Goal: Communication & Community: Answer question/provide support

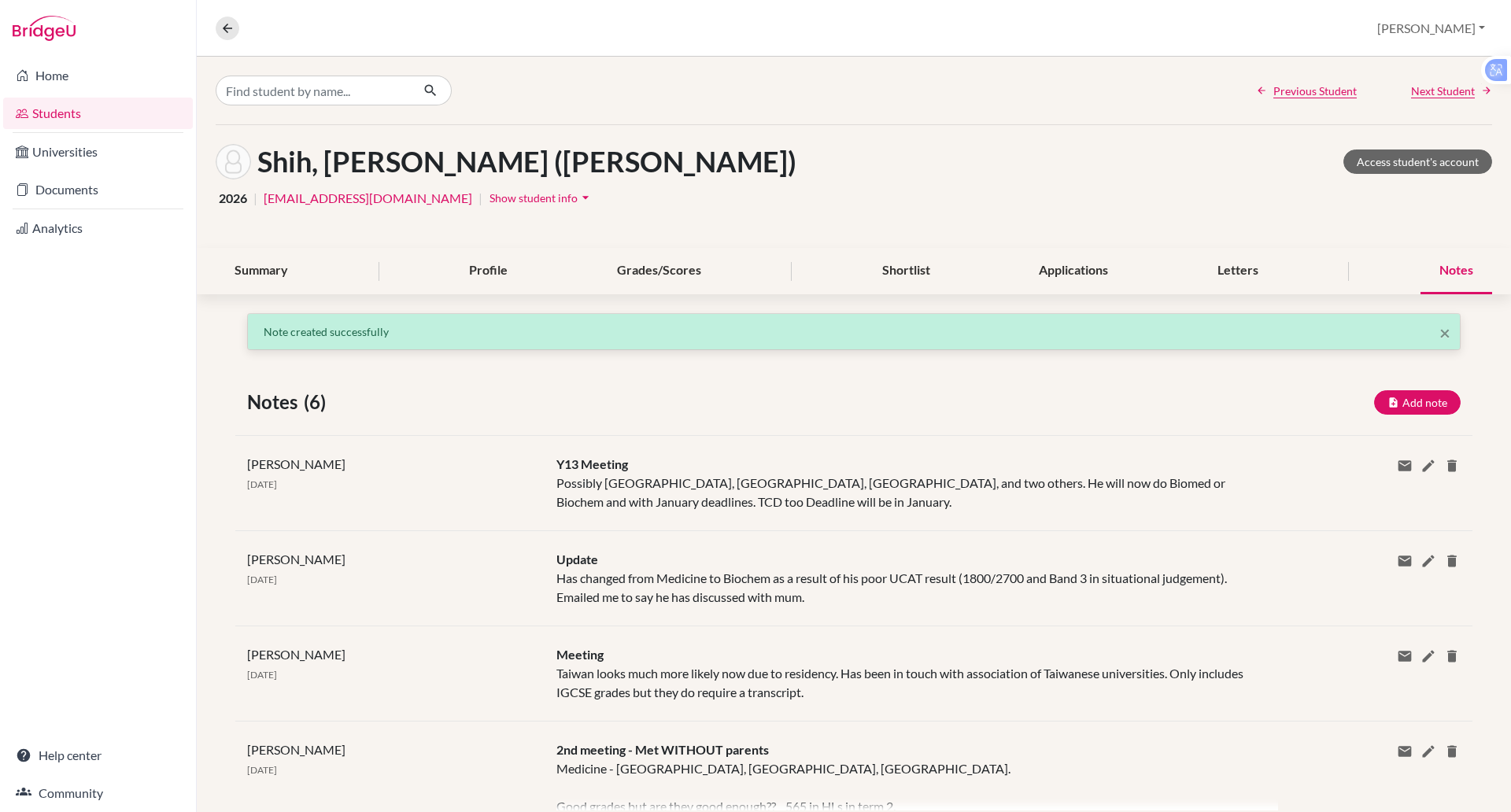
click at [61, 118] on link "Students" at bounding box center [98, 114] width 190 height 31
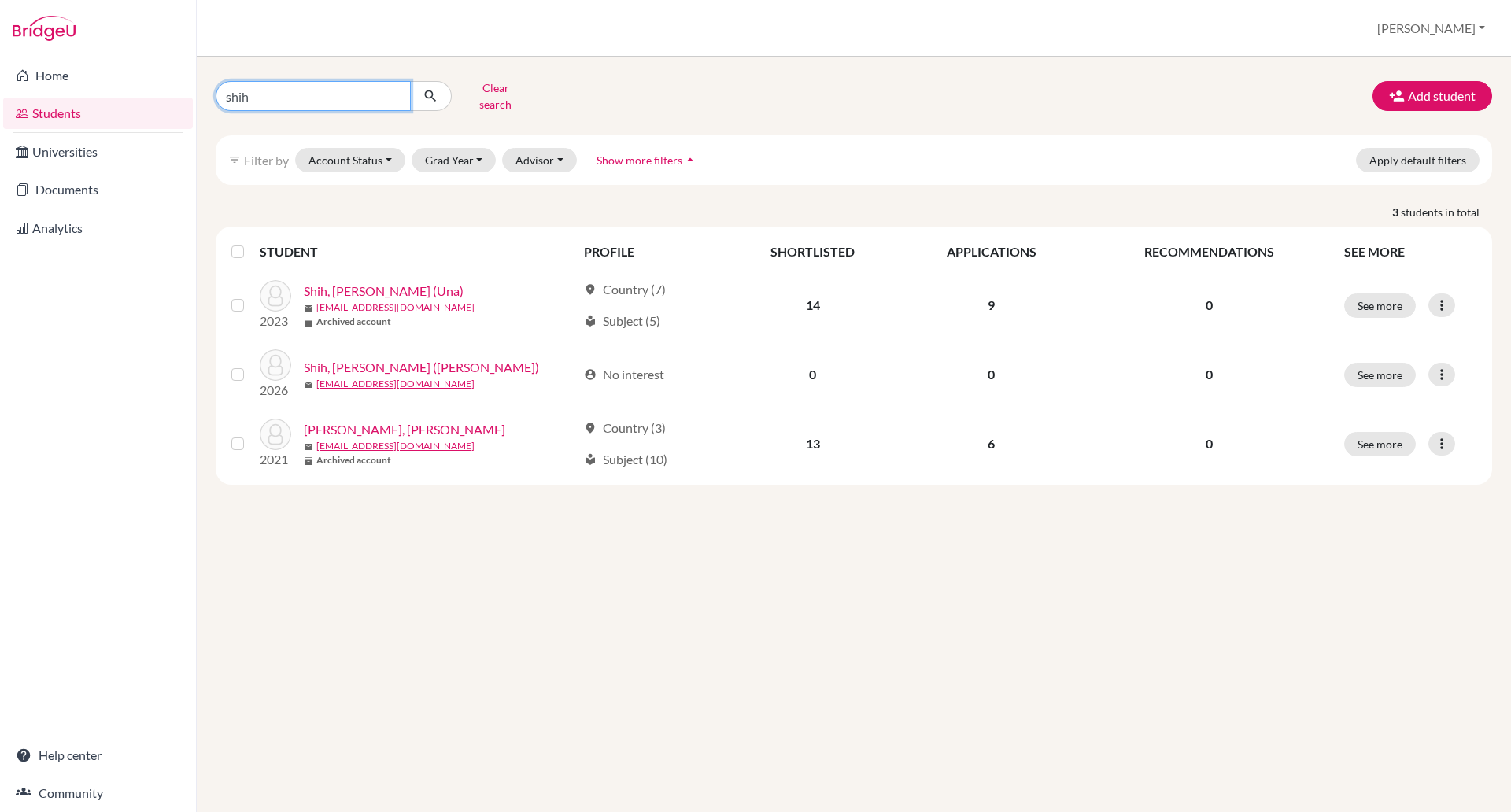
click at [273, 90] on input "shih" at bounding box center [312, 96] width 195 height 30
type input "s"
type input "[PERSON_NAME]"
click button "submit" at bounding box center [431, 96] width 41 height 30
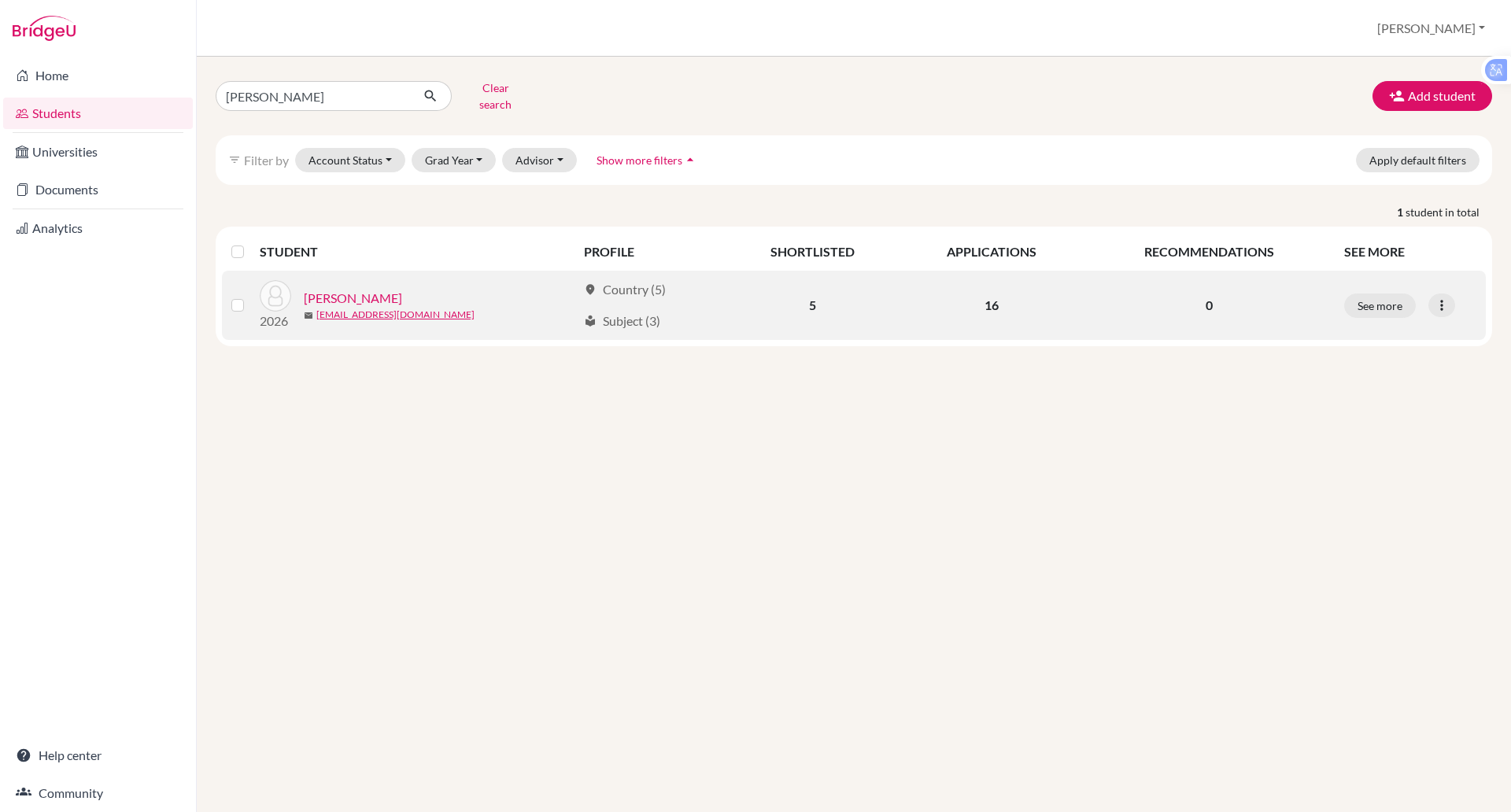
click at [342, 288] on link "[PERSON_NAME]" at bounding box center [352, 297] width 99 height 19
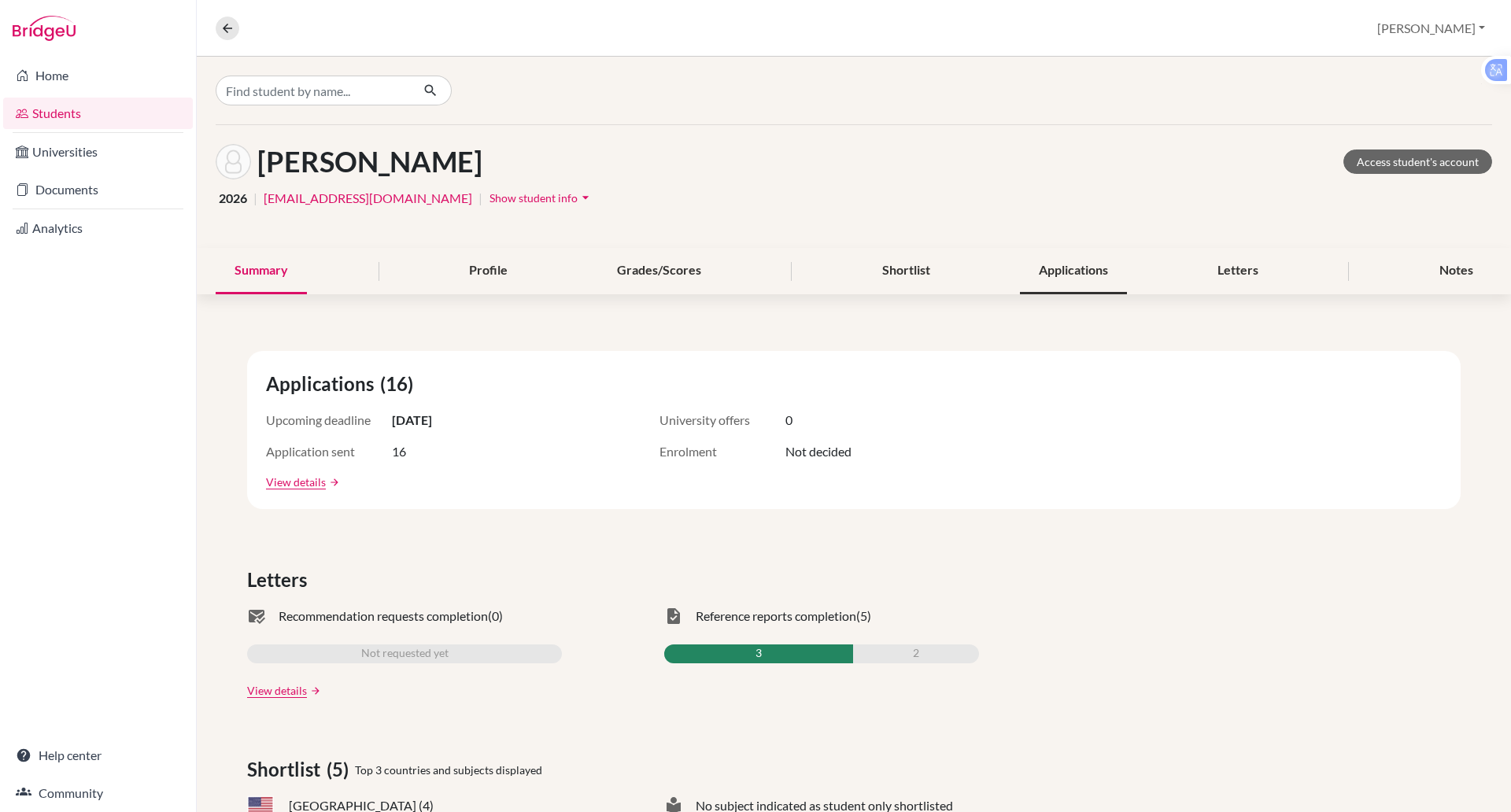
click at [1078, 269] on div "Applications" at bounding box center [1073, 271] width 107 height 46
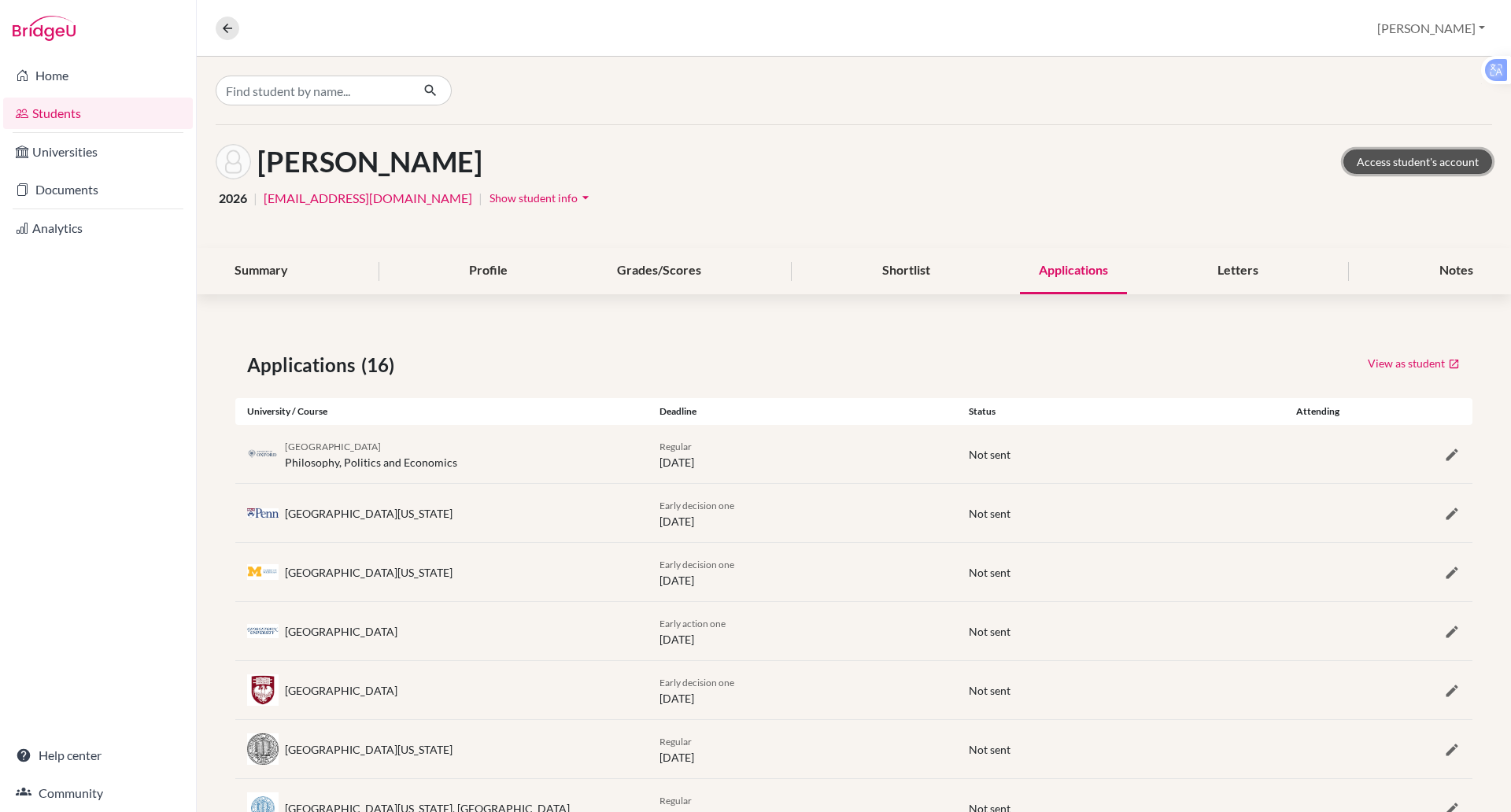
click at [1378, 153] on link "Access student's account" at bounding box center [1417, 161] width 148 height 24
click at [1084, 277] on div "Applications" at bounding box center [1073, 271] width 107 height 46
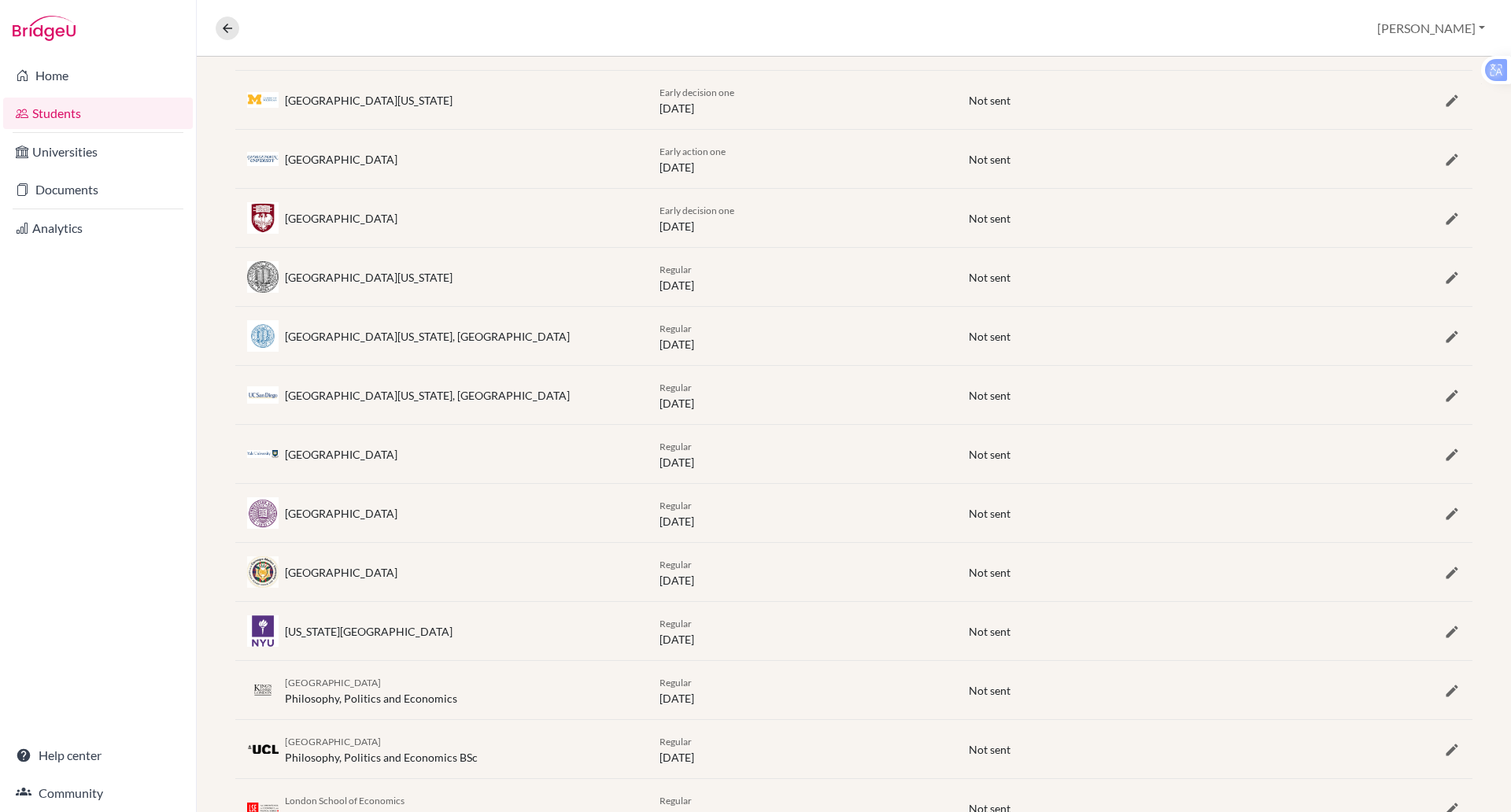
scroll to position [491, 0]
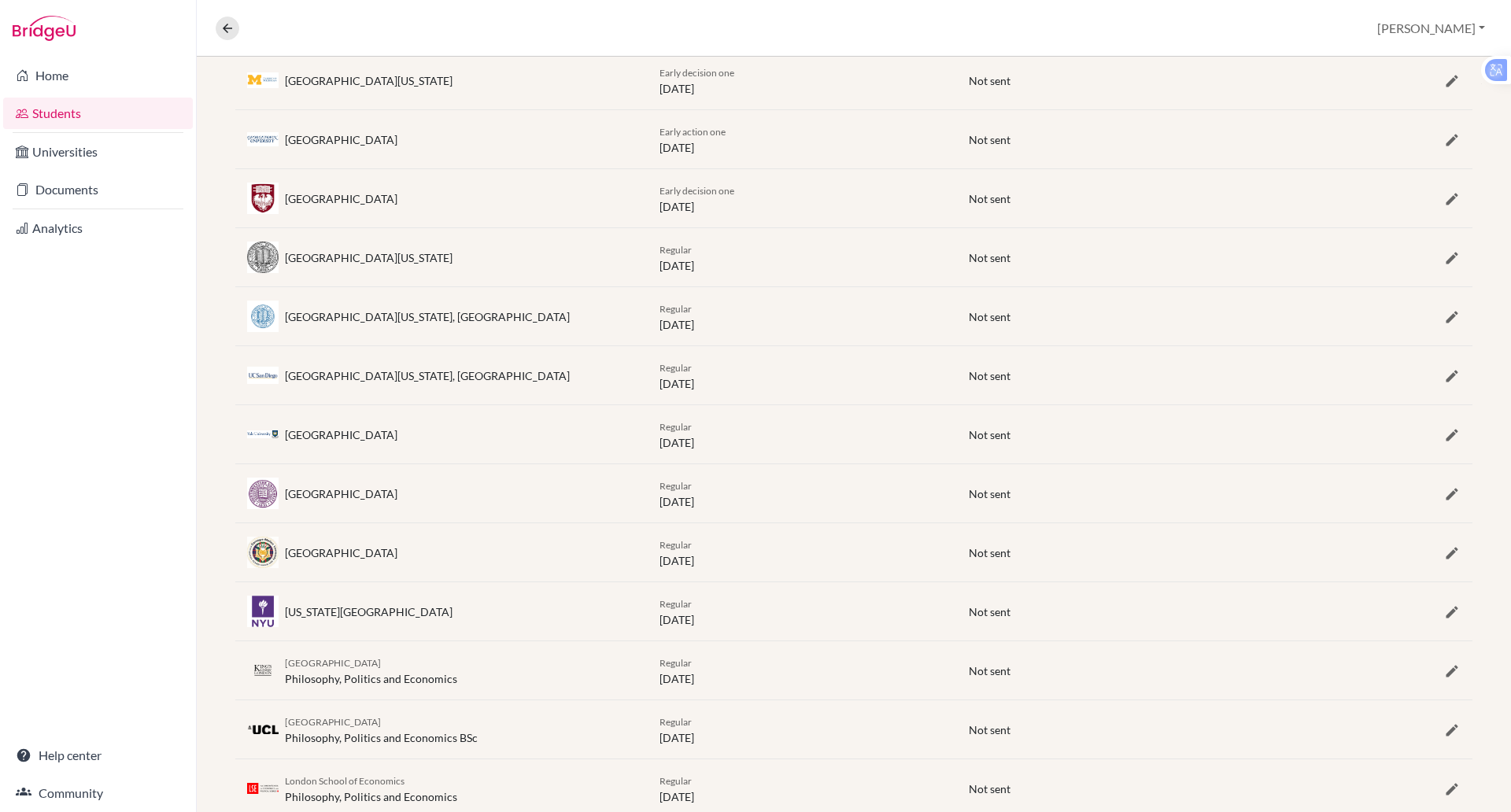
drag, startPoint x: 1133, startPoint y: 462, endPoint x: 214, endPoint y: 354, distance: 925.3
click at [214, 354] on div "Applications (16) View as student University / Course Deadline Status Attending…" at bounding box center [854, 368] width 1315 height 1094
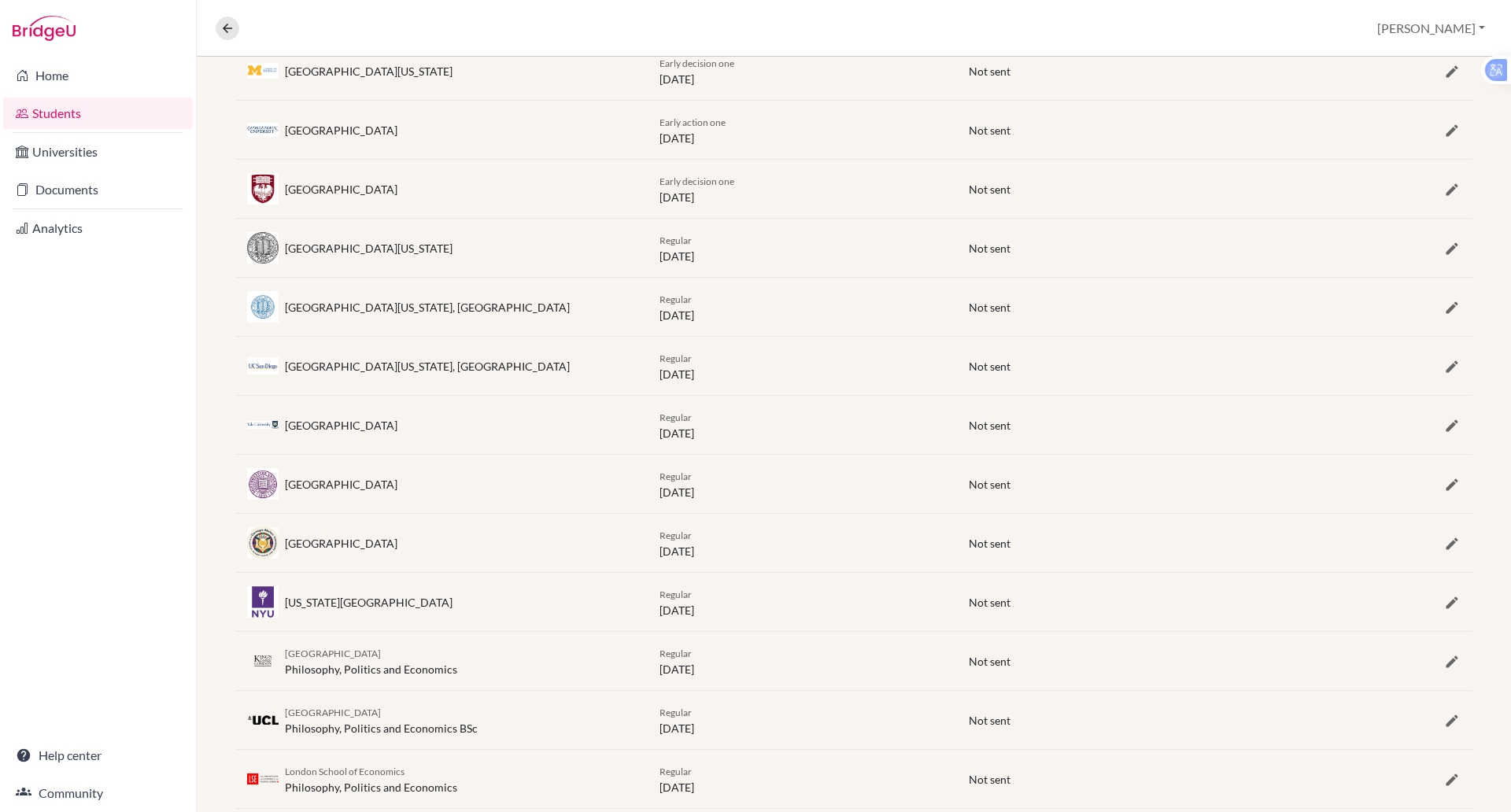
scroll to position [492, 0]
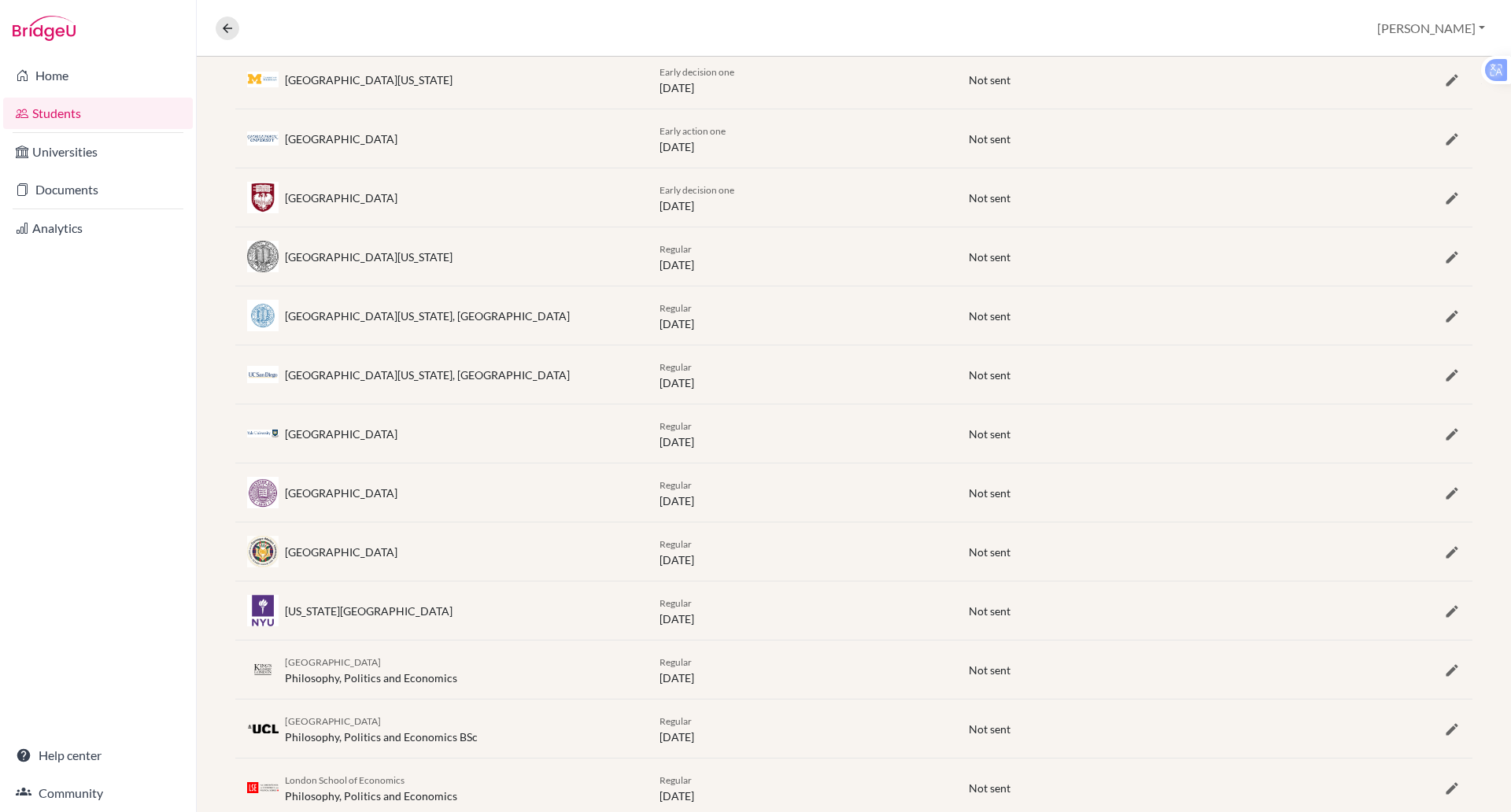
click at [230, 392] on div "Applications (16) View as student University / Course Deadline Status Attending…" at bounding box center [854, 368] width 1315 height 1094
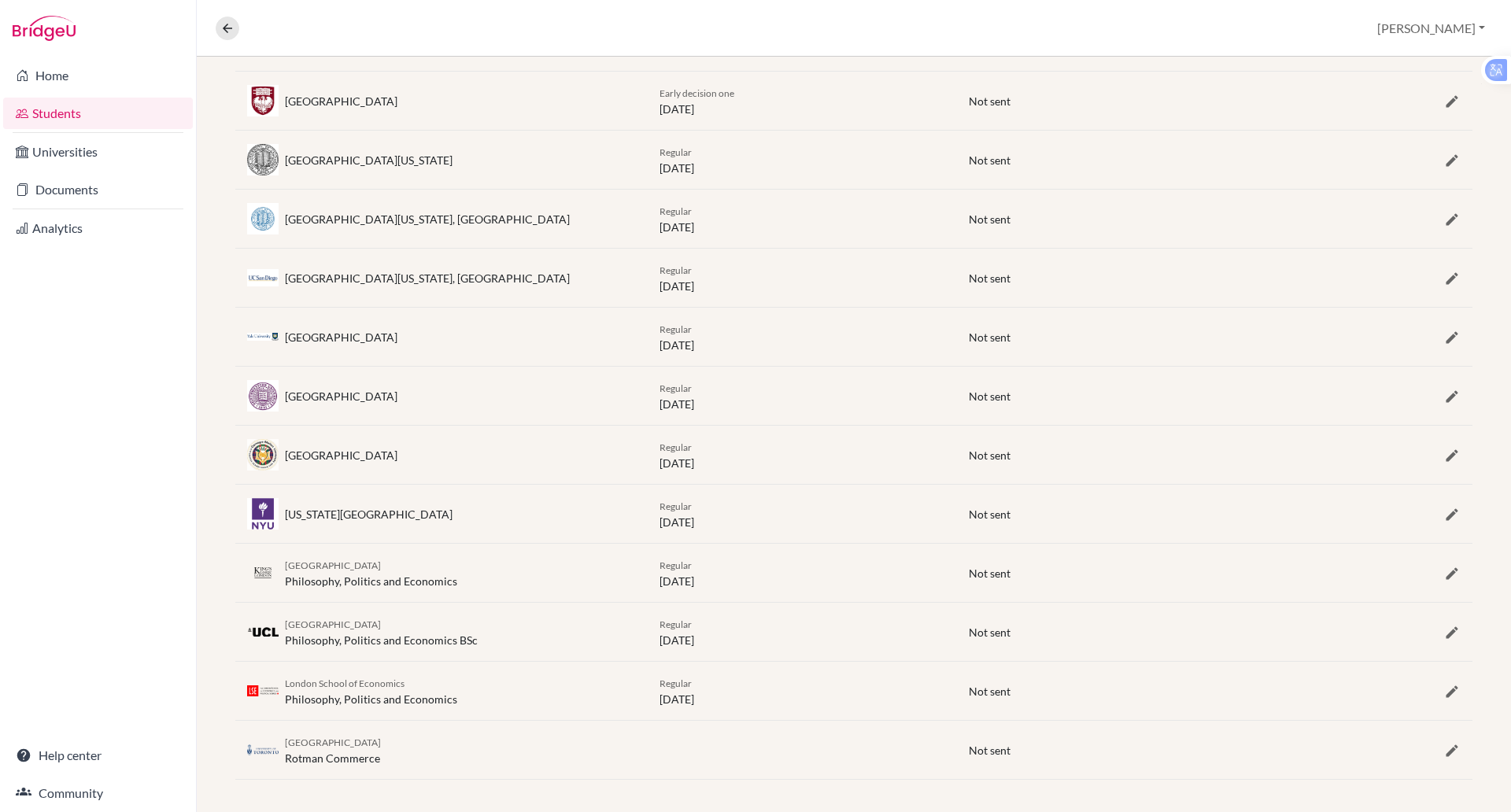
scroll to position [595, 0]
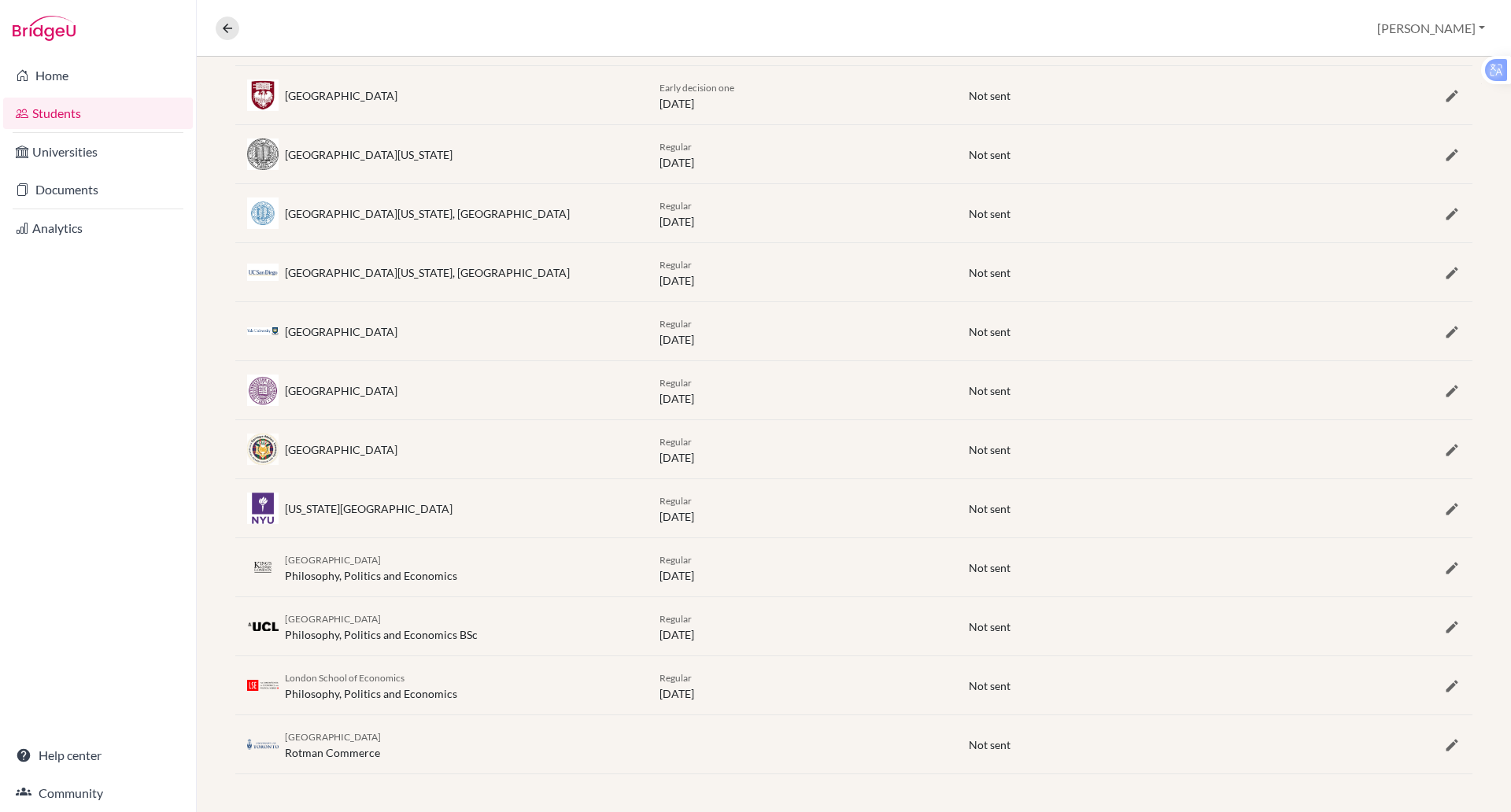
click at [46, 119] on link "Students" at bounding box center [98, 114] width 190 height 31
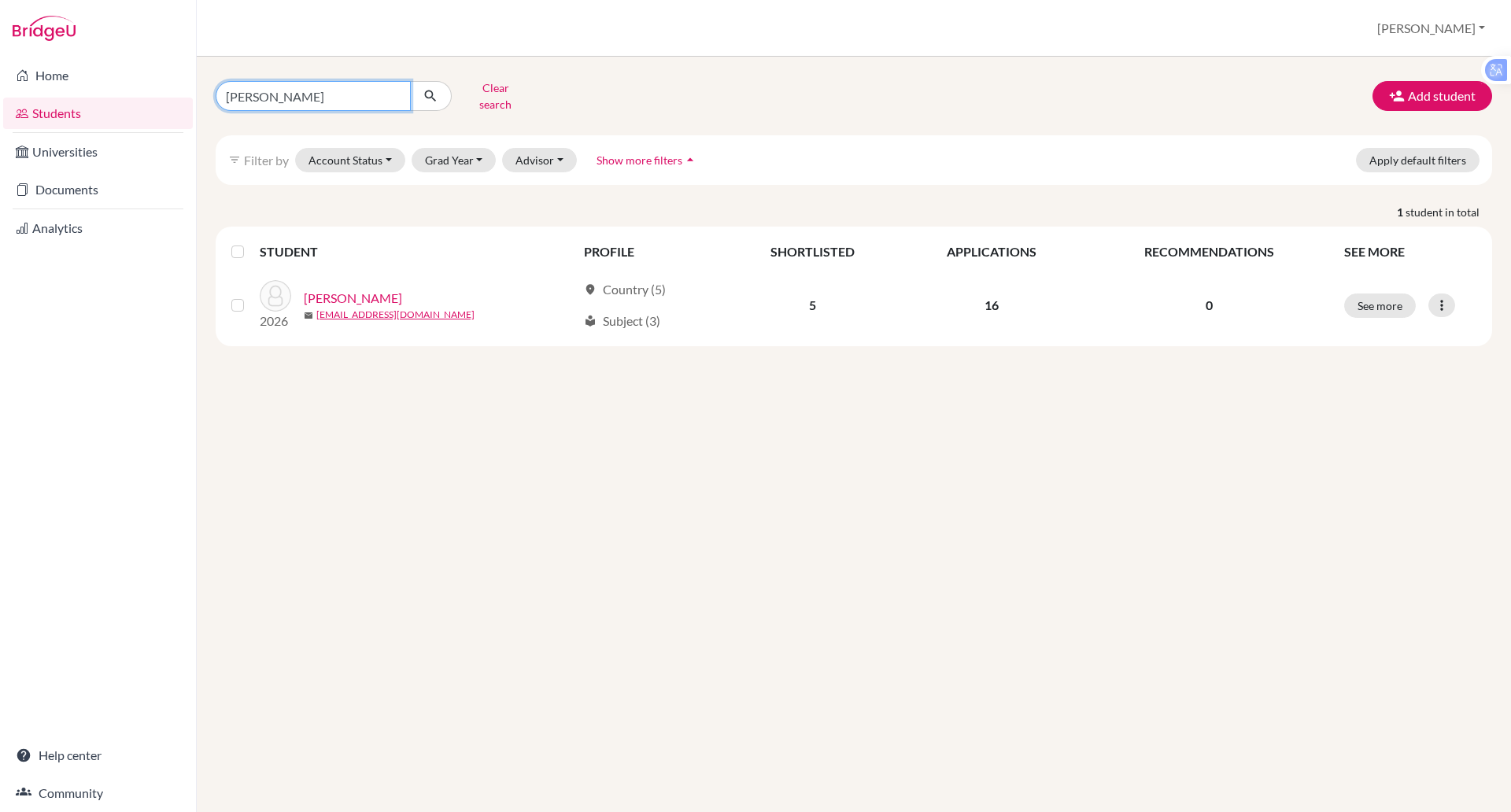
click at [286, 85] on input "[PERSON_NAME]" at bounding box center [312, 96] width 195 height 30
type input "m"
type input "[PERSON_NAME]"
click button "submit" at bounding box center [431, 96] width 41 height 30
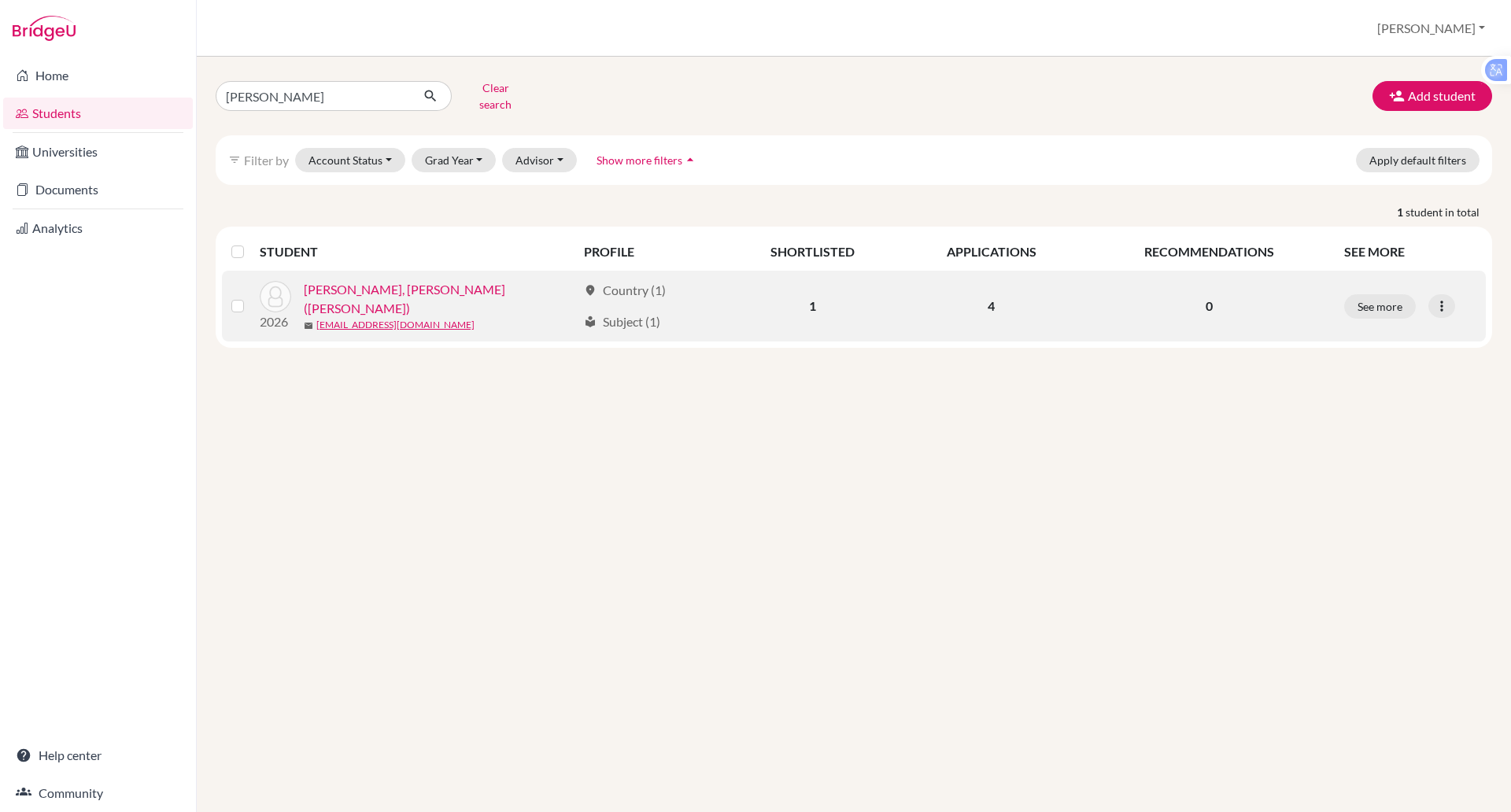
click at [393, 282] on link "Pham, Nguyen Bao (Johnny)" at bounding box center [439, 299] width 273 height 38
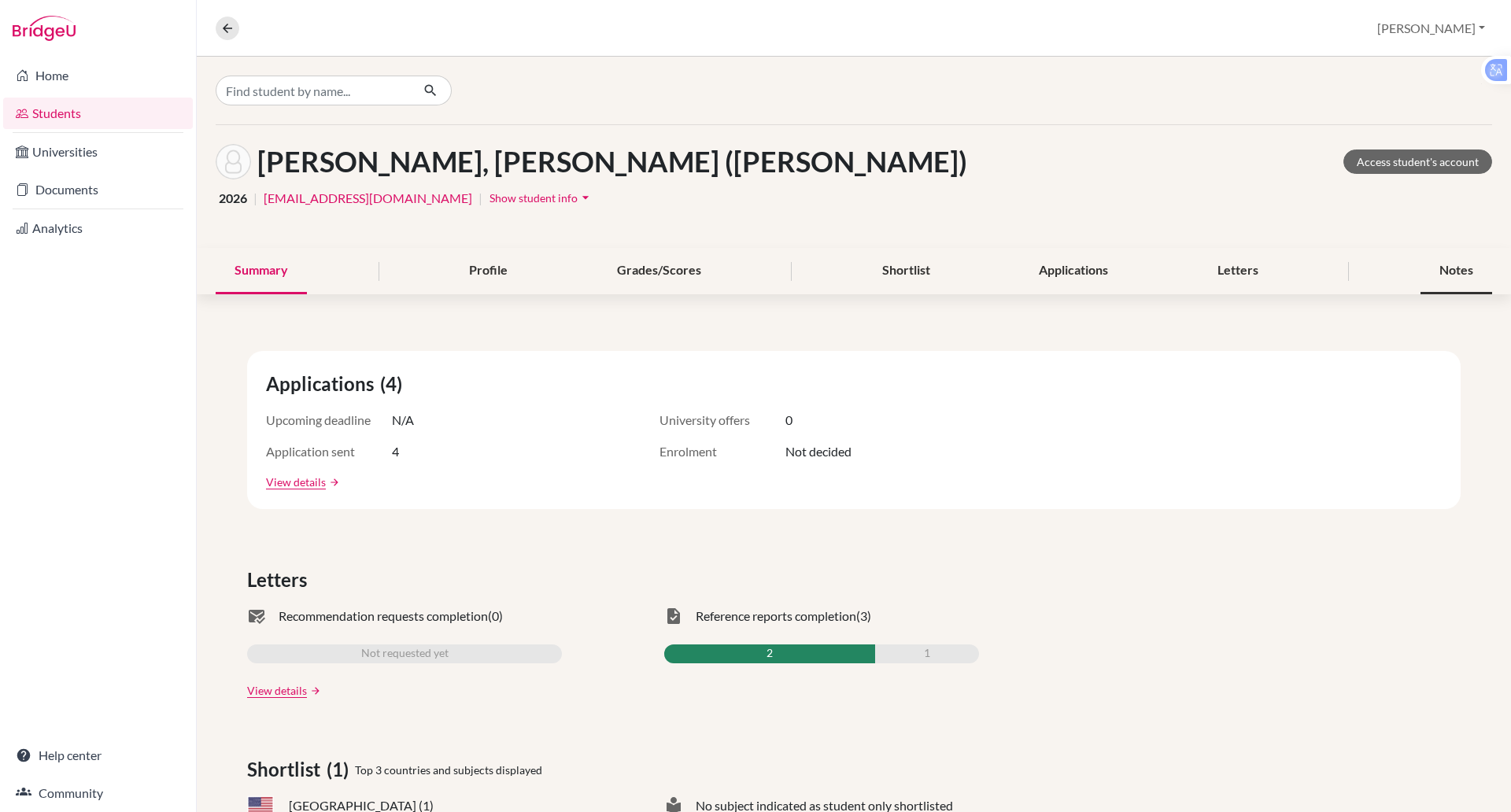
click at [1441, 263] on div "Notes" at bounding box center [1456, 271] width 71 height 46
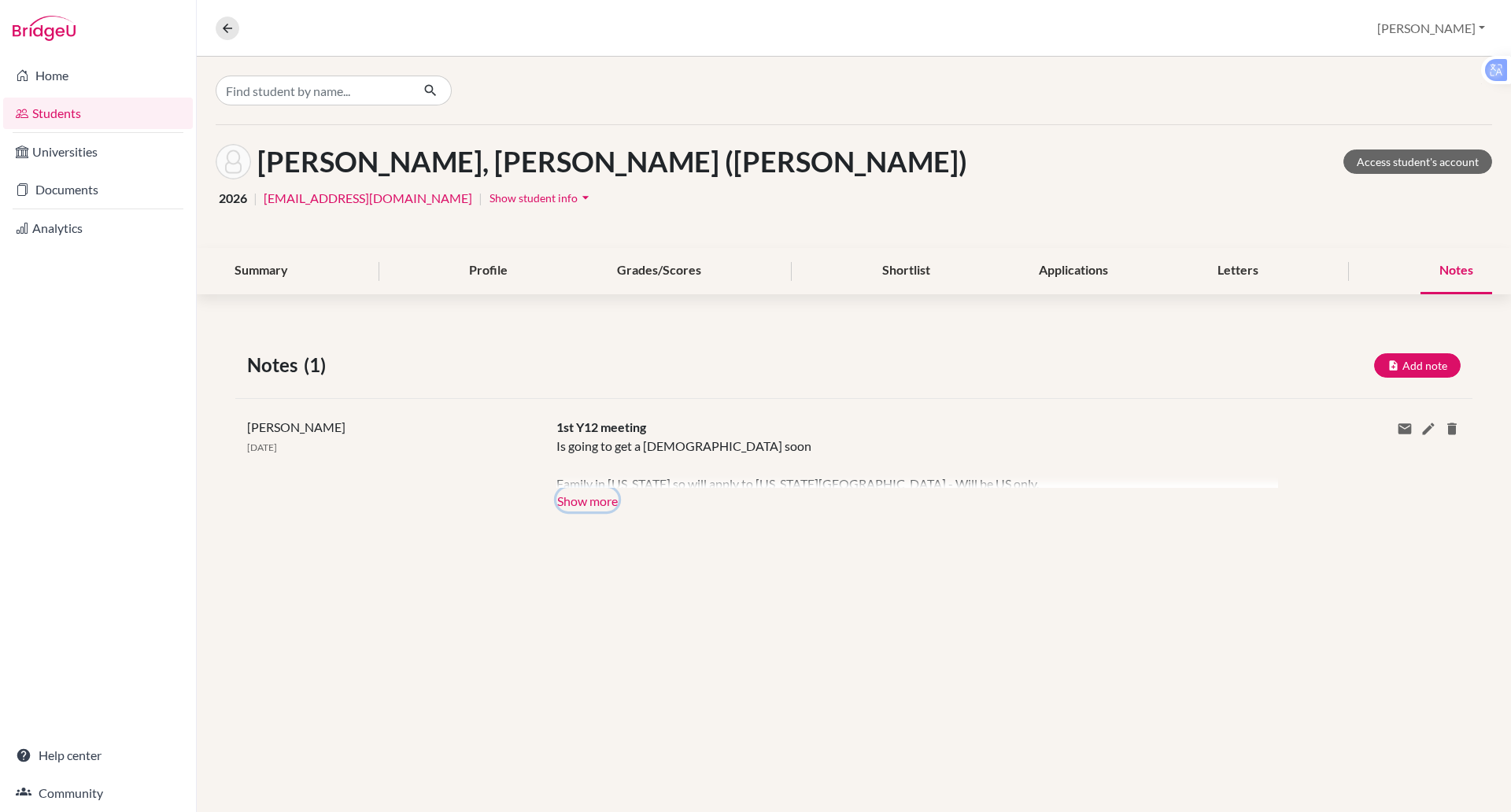
click at [604, 500] on button "Show more" at bounding box center [587, 500] width 62 height 23
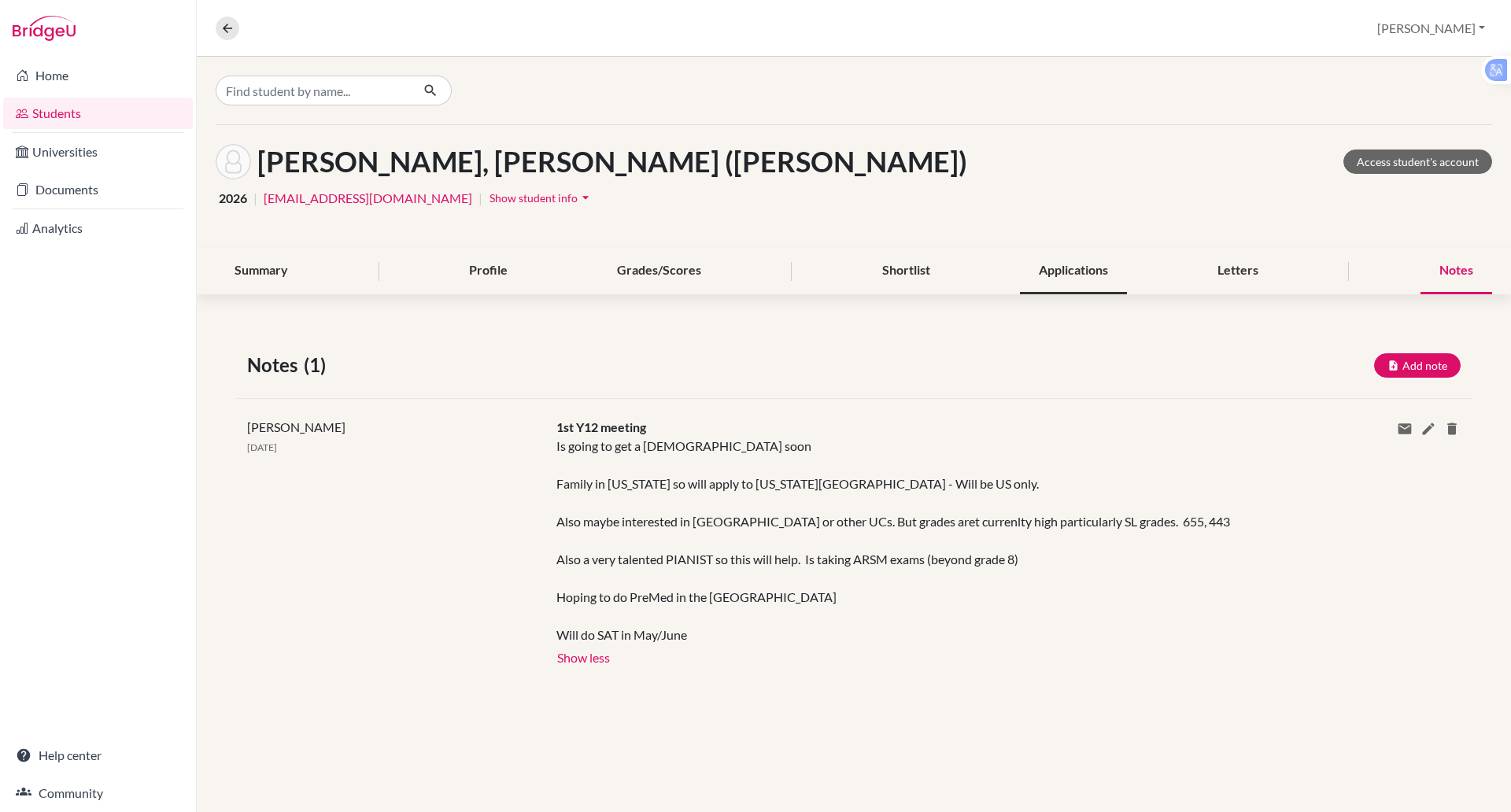
click at [1068, 272] on div "Applications" at bounding box center [1073, 271] width 107 height 46
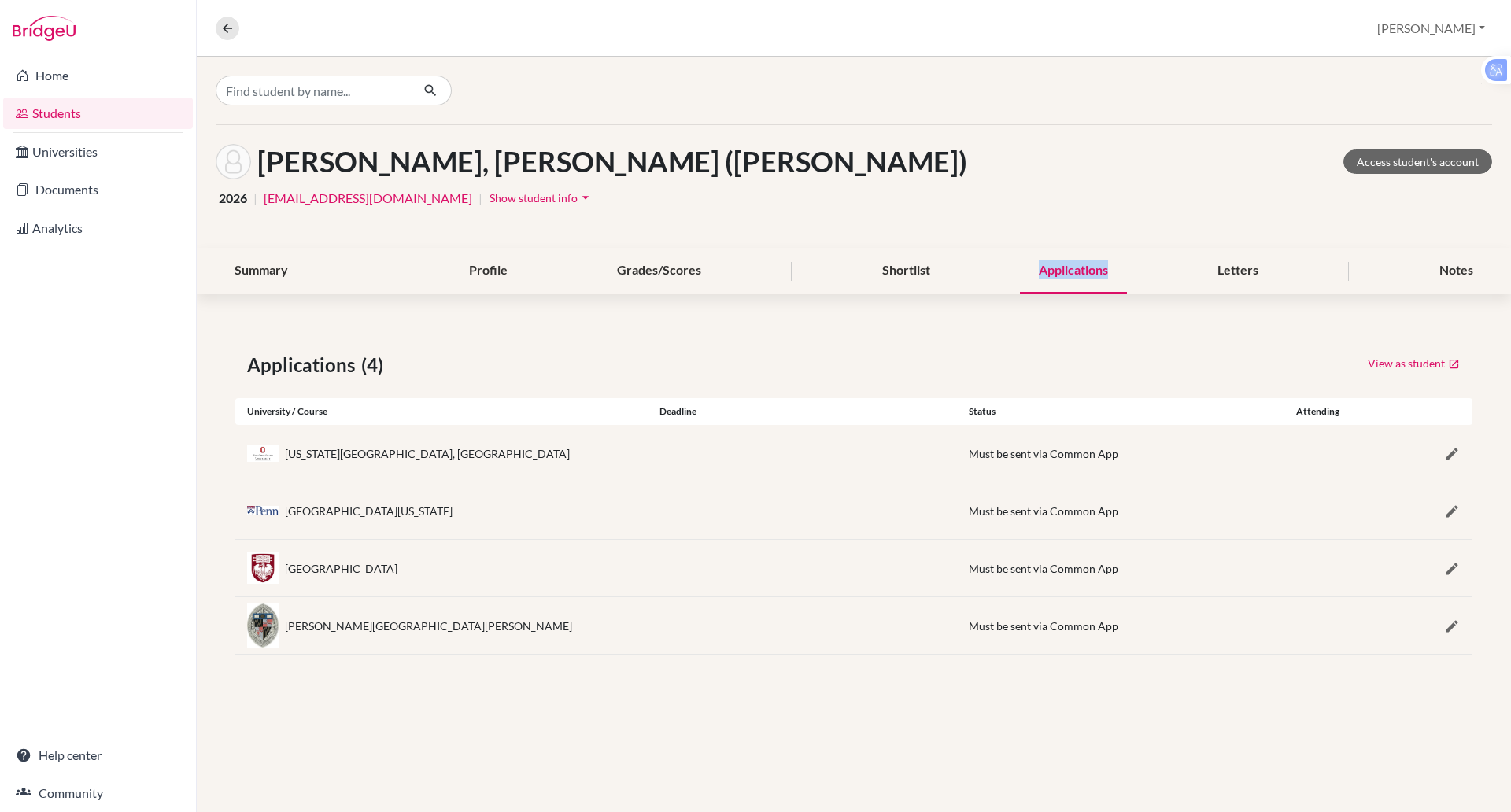
click at [1068, 272] on div "Applications" at bounding box center [1073, 271] width 107 height 46
click at [1395, 162] on link "Access student's account" at bounding box center [1417, 161] width 148 height 24
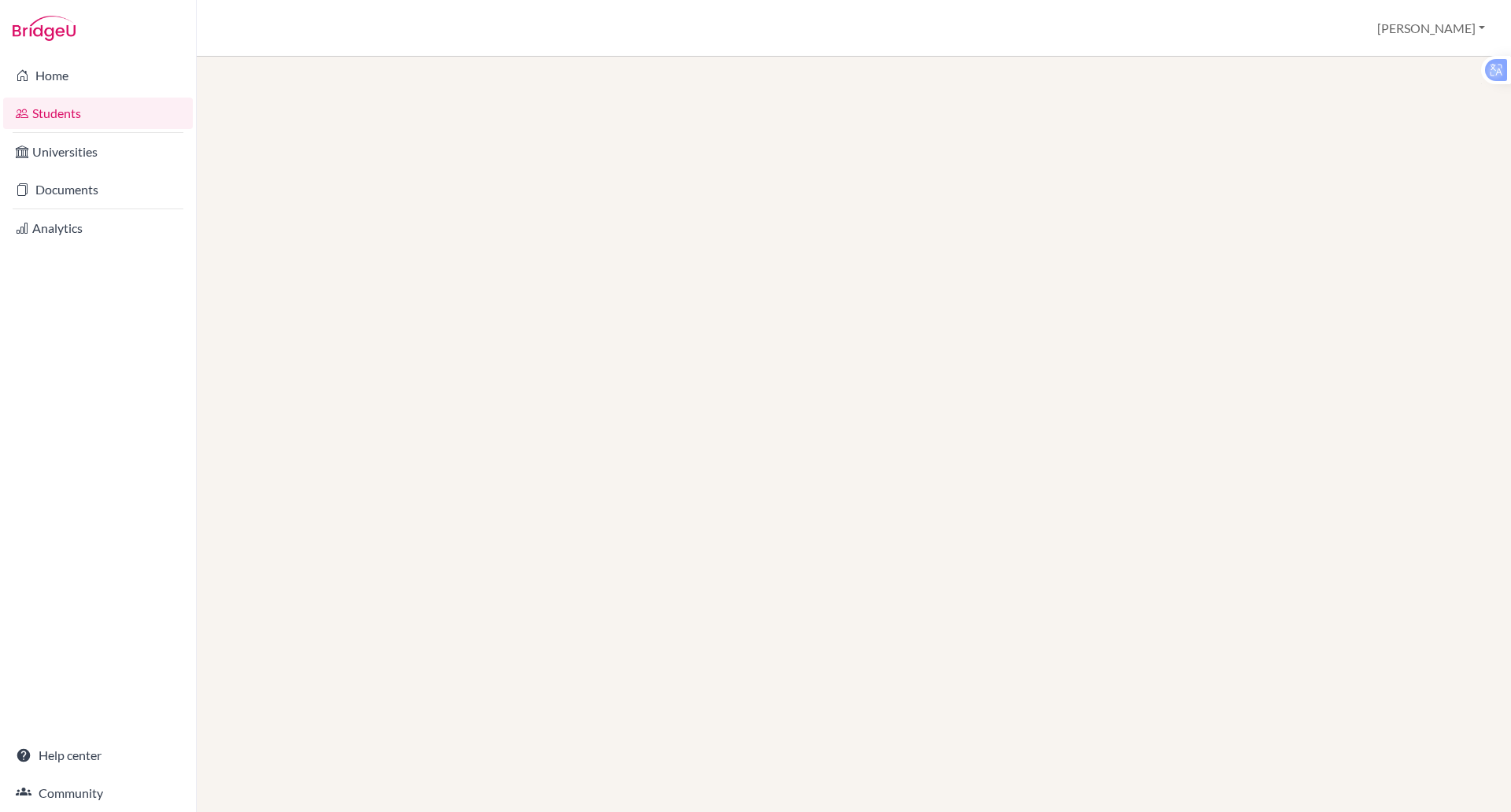
click at [36, 128] on link "Students" at bounding box center [98, 114] width 190 height 31
click at [36, 116] on link "Students" at bounding box center [98, 114] width 190 height 31
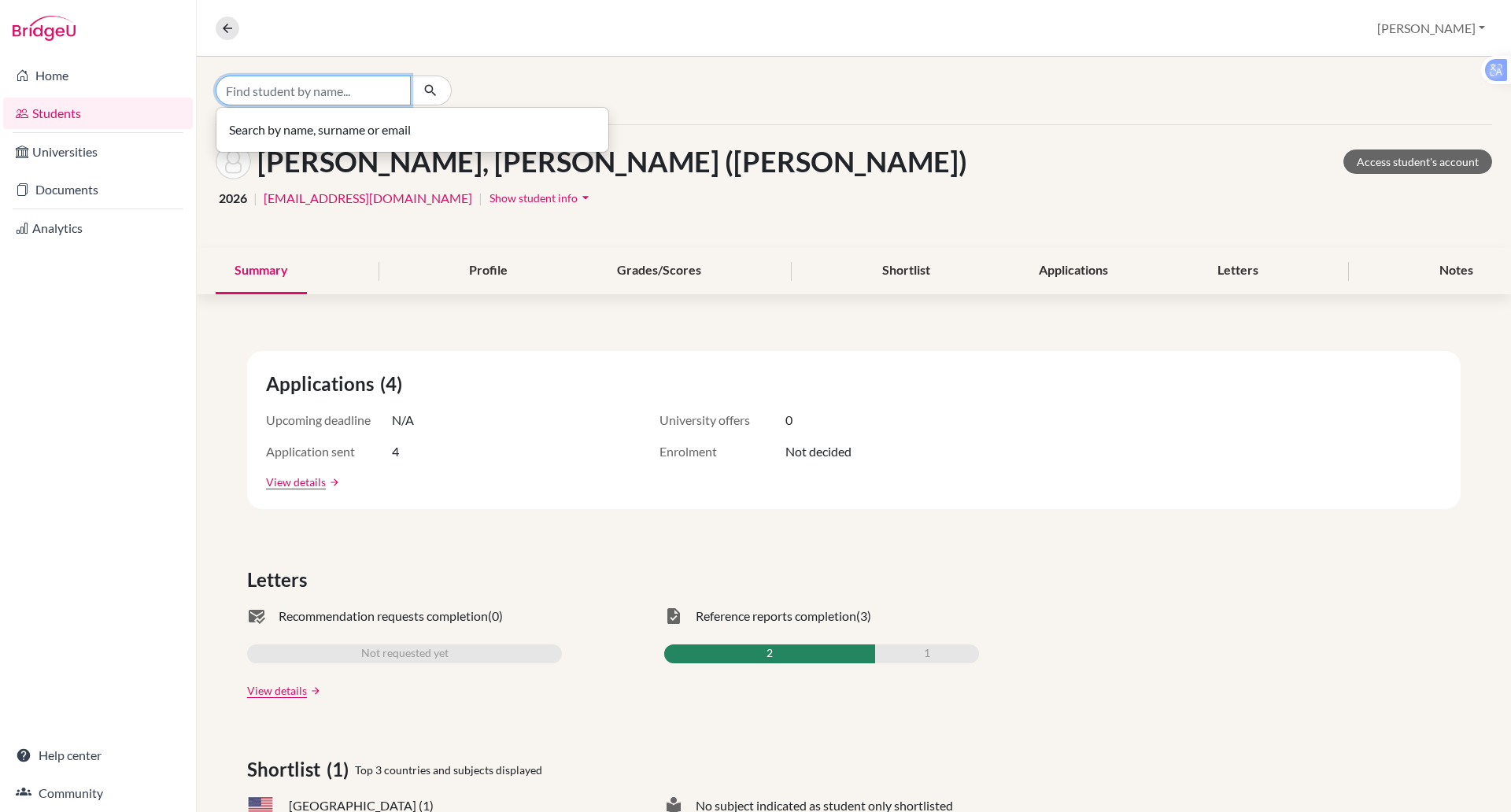
click at [268, 85] on input "Find student by name..." at bounding box center [312, 90] width 195 height 30
type input "hai an"
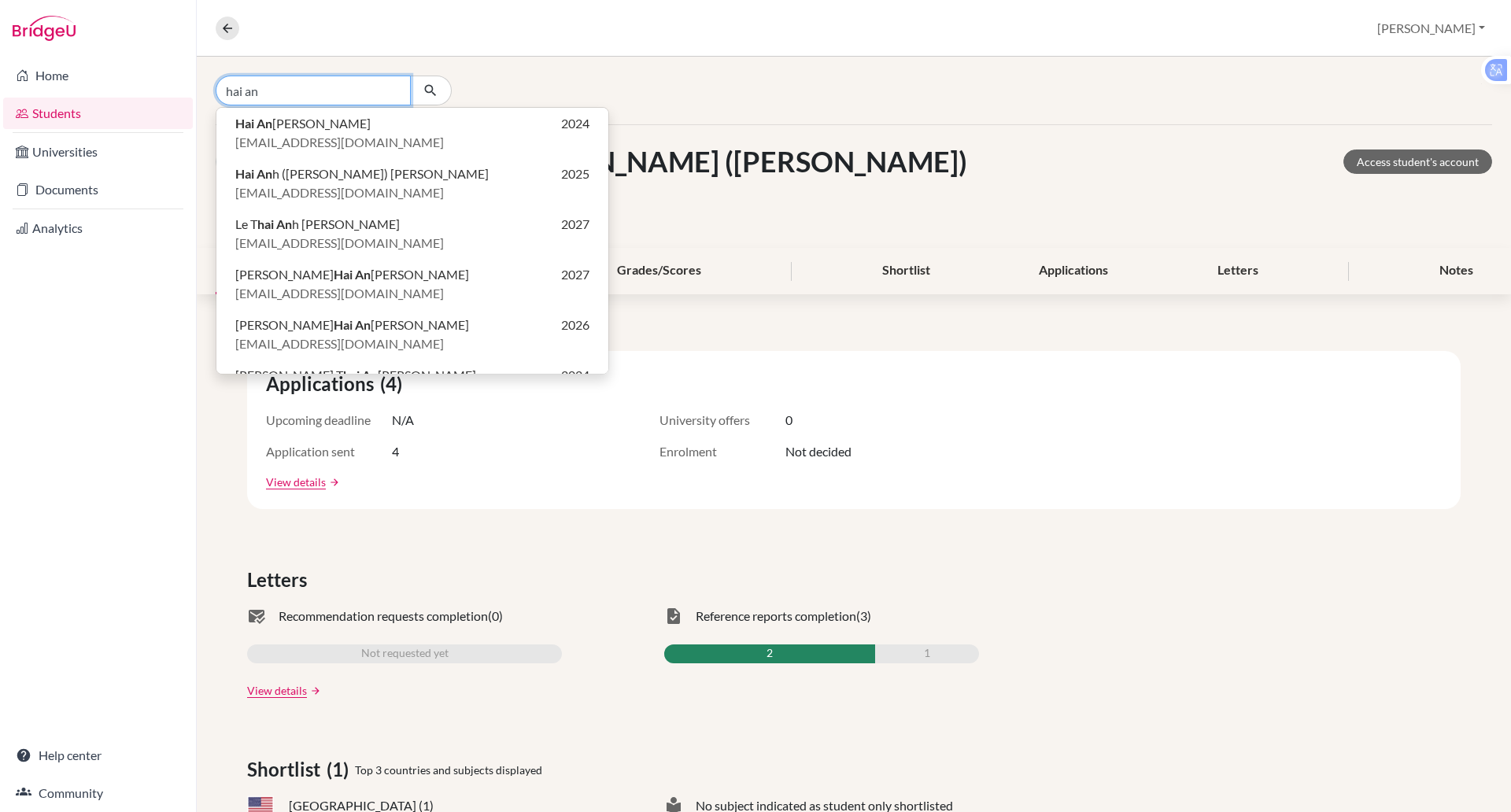
click at [271, 89] on input "hai an" at bounding box center [312, 90] width 195 height 30
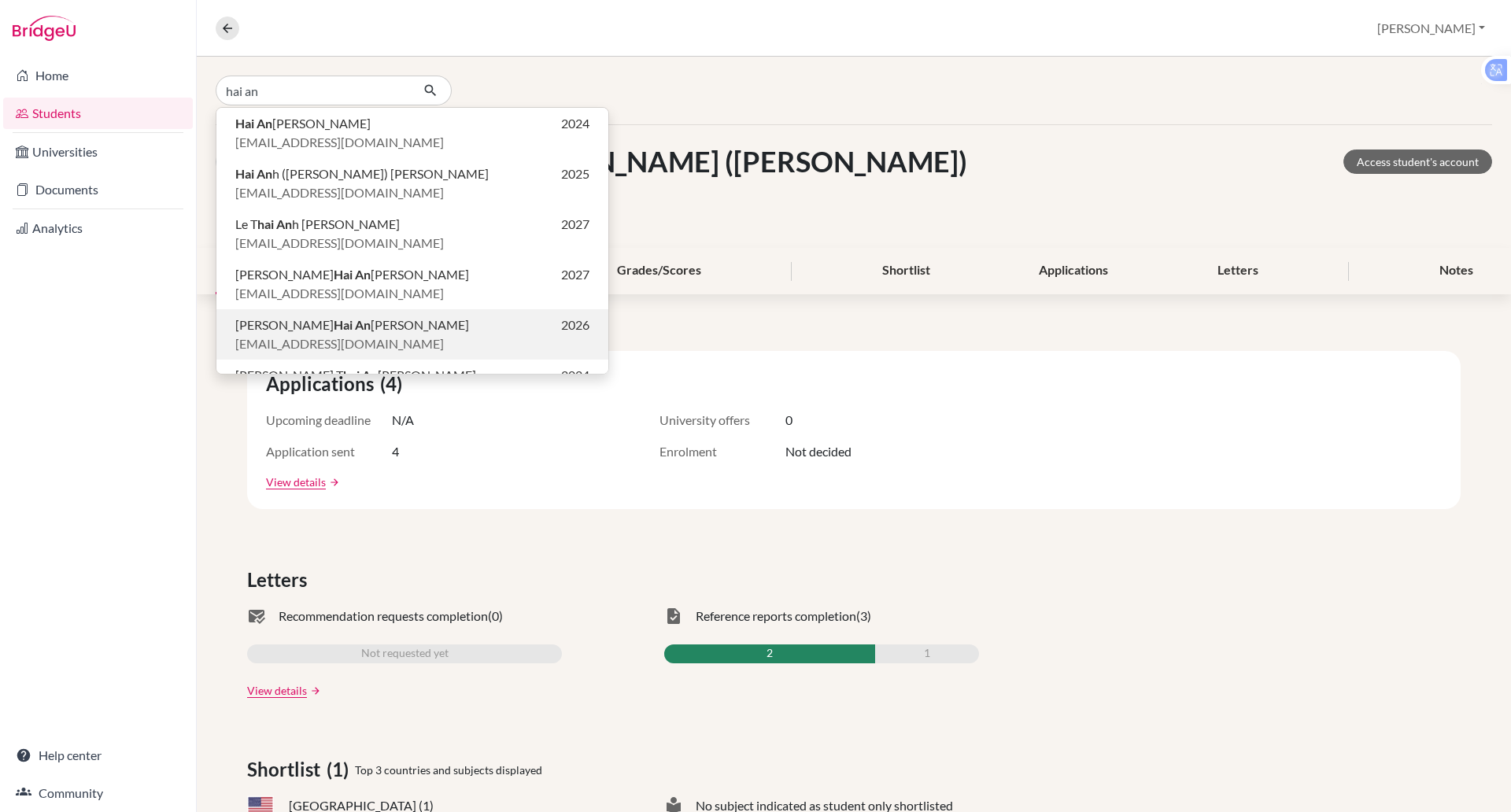
click at [276, 332] on span "[PERSON_NAME] An [PERSON_NAME]" at bounding box center [352, 325] width 234 height 19
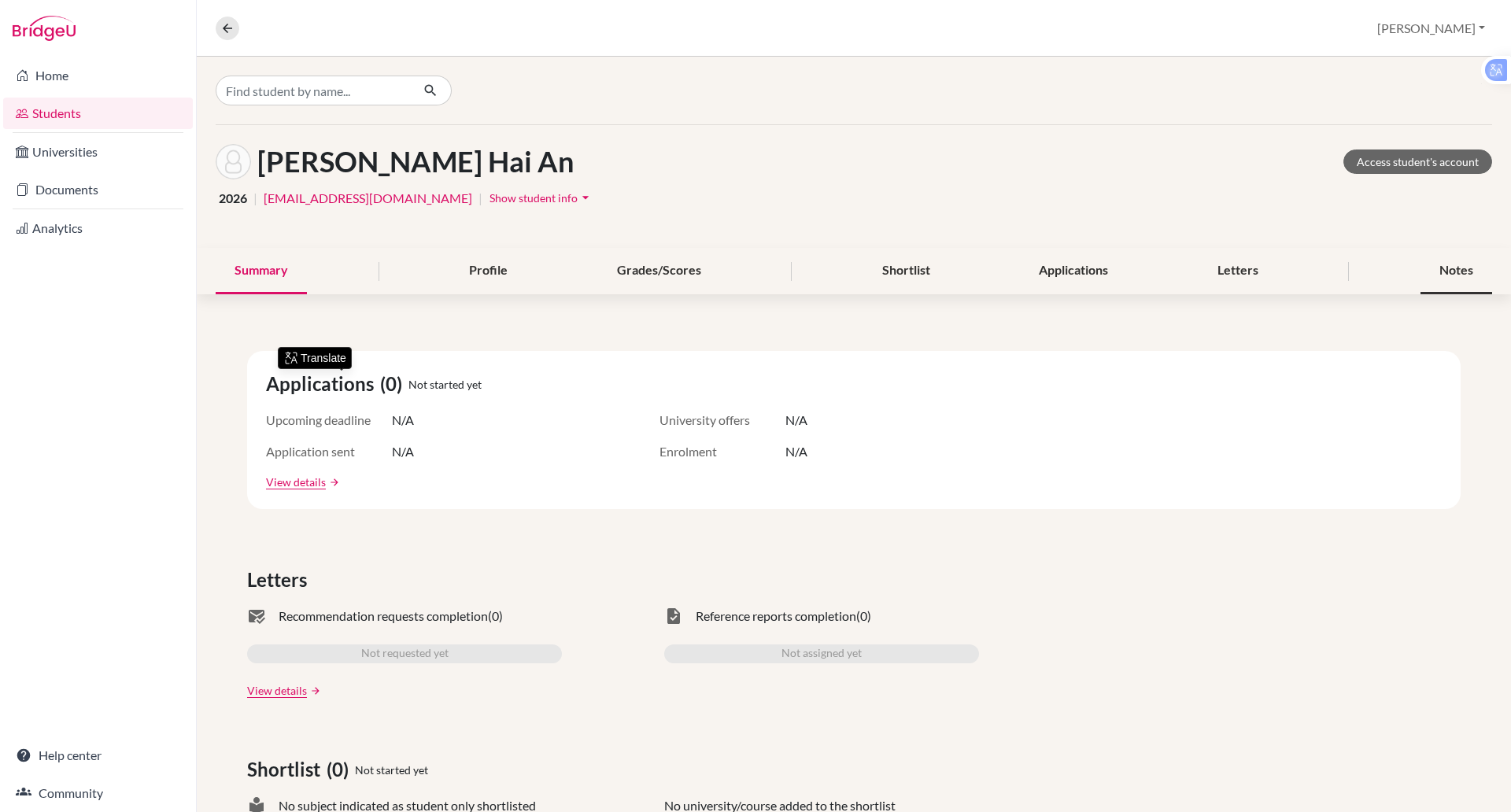
click at [1439, 272] on div "Notes" at bounding box center [1456, 271] width 71 height 46
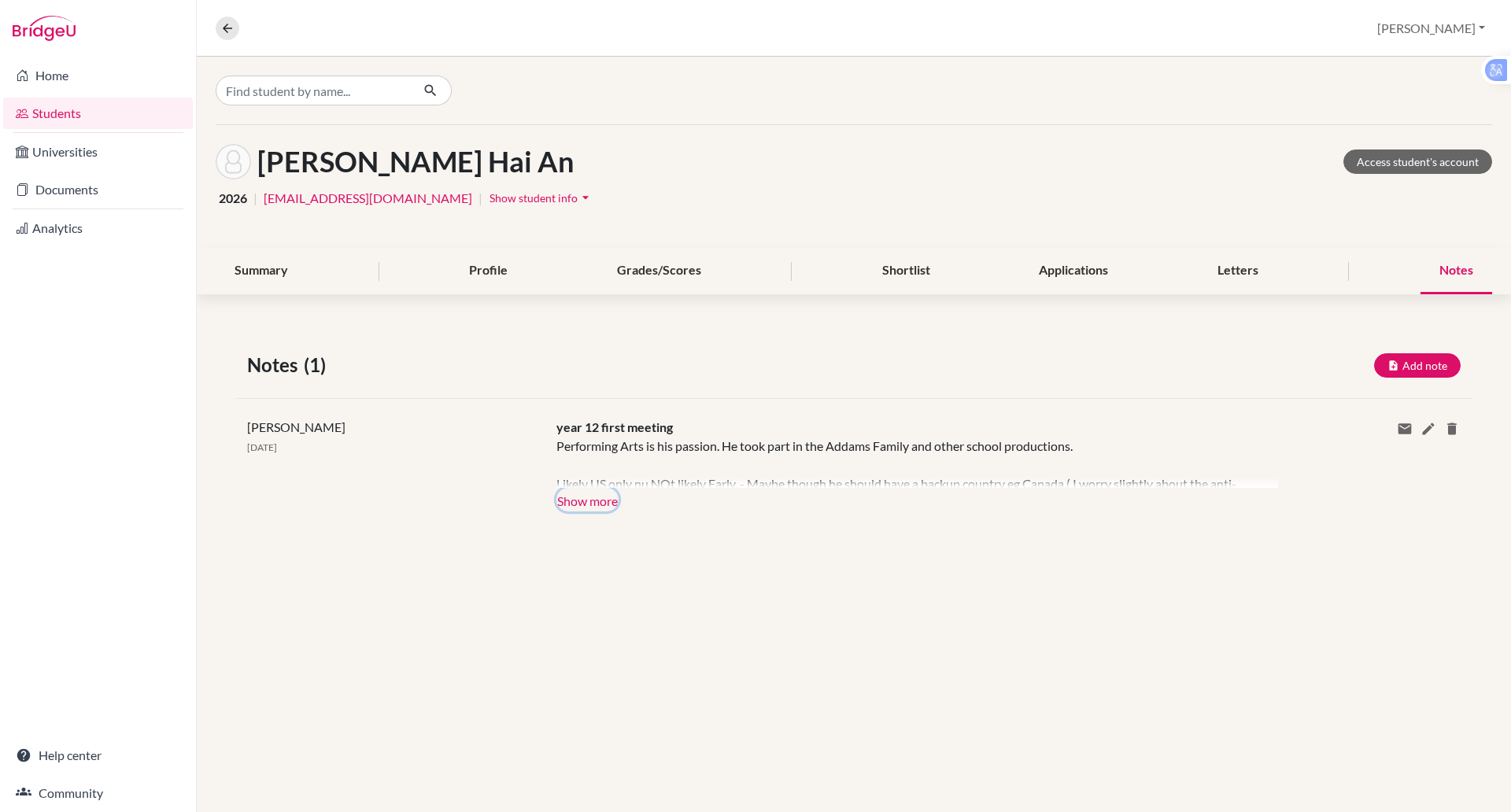
click at [599, 502] on button "Show more" at bounding box center [587, 500] width 62 height 23
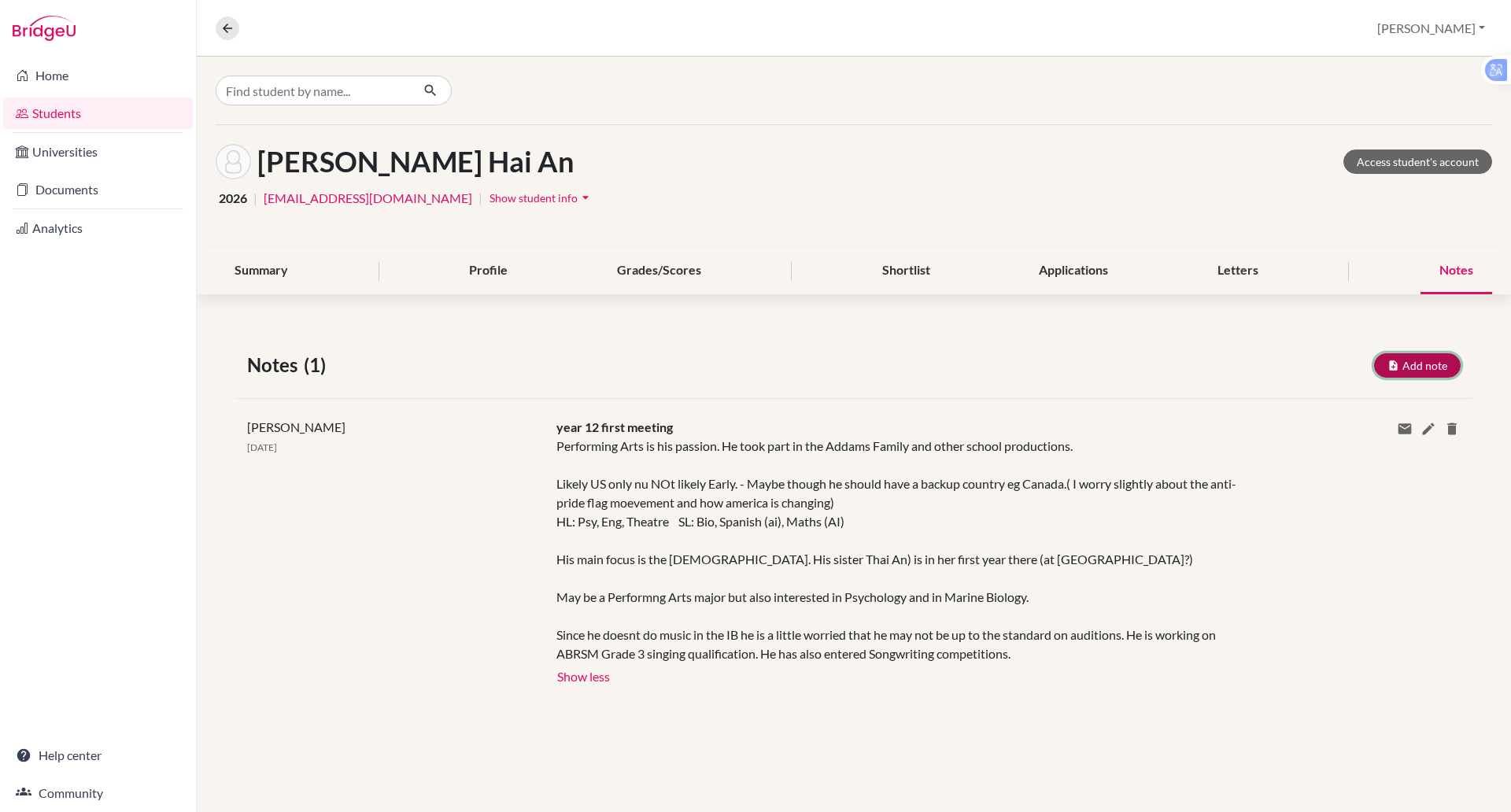
click at [1419, 353] on button "Add note" at bounding box center [1417, 365] width 86 height 24
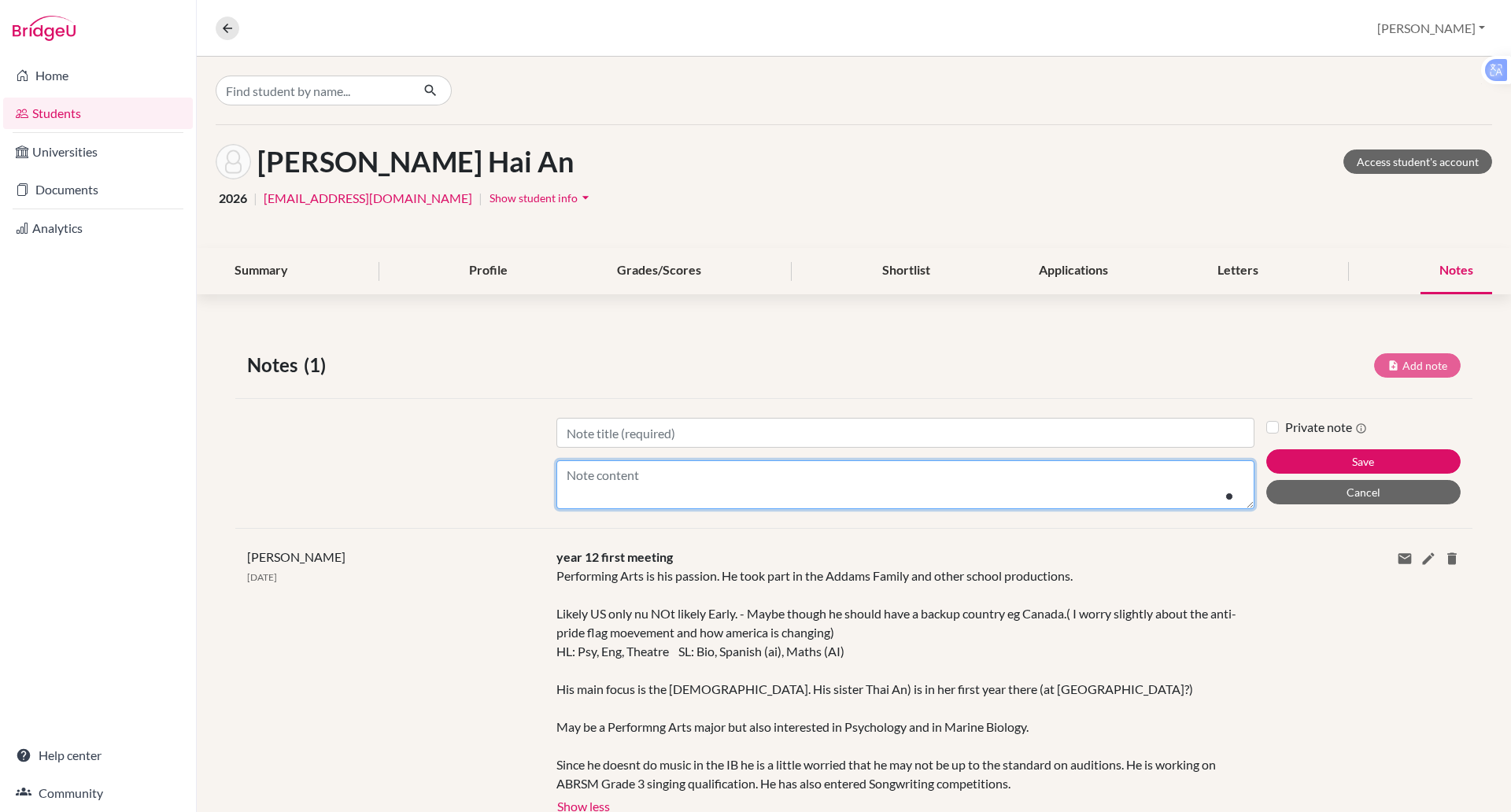
click at [771, 483] on textarea "Content" at bounding box center [905, 484] width 698 height 49
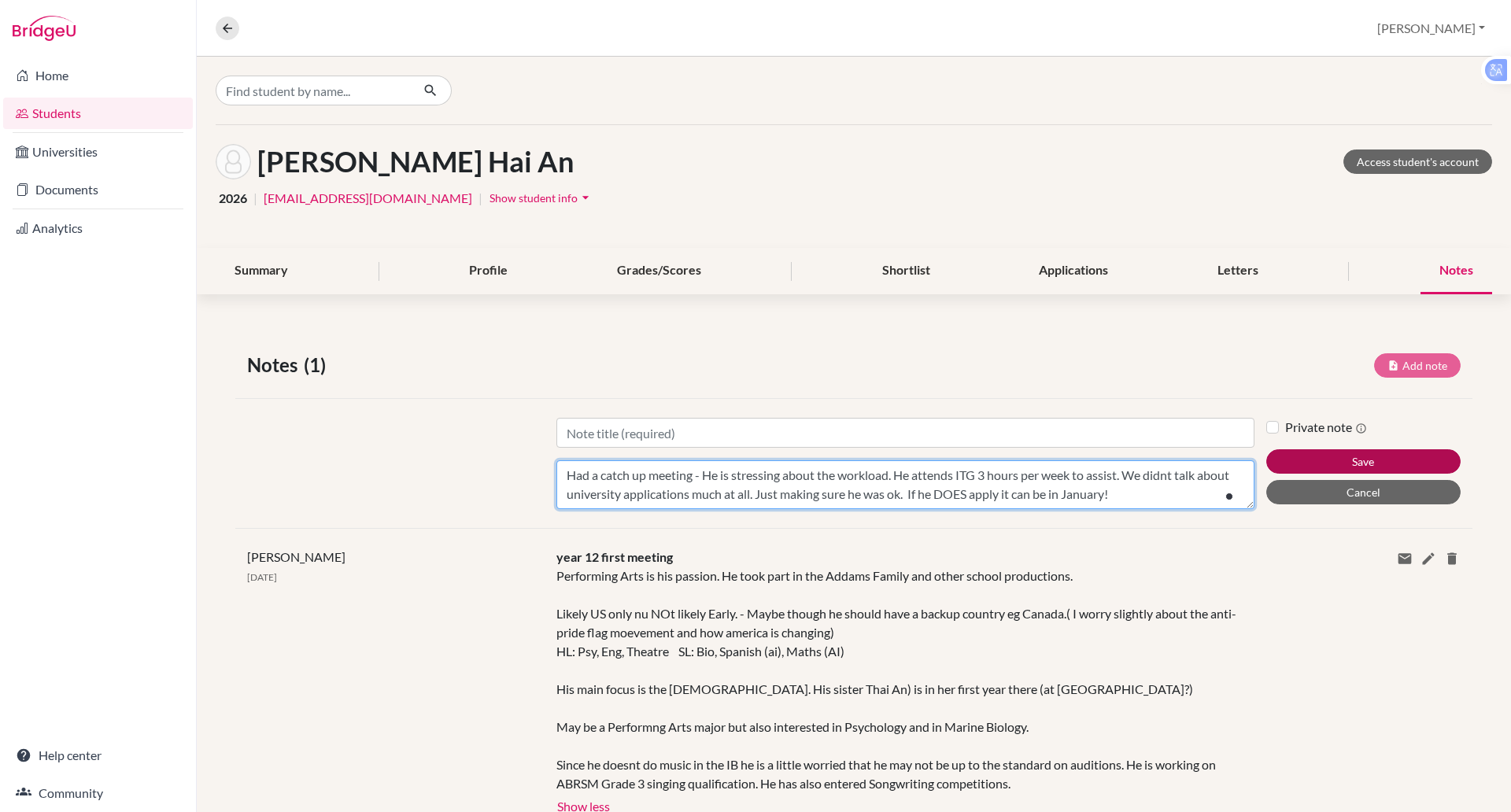
type textarea "Had a catch up meeting - He is stressing about the workload. He attends ITG 3 h…"
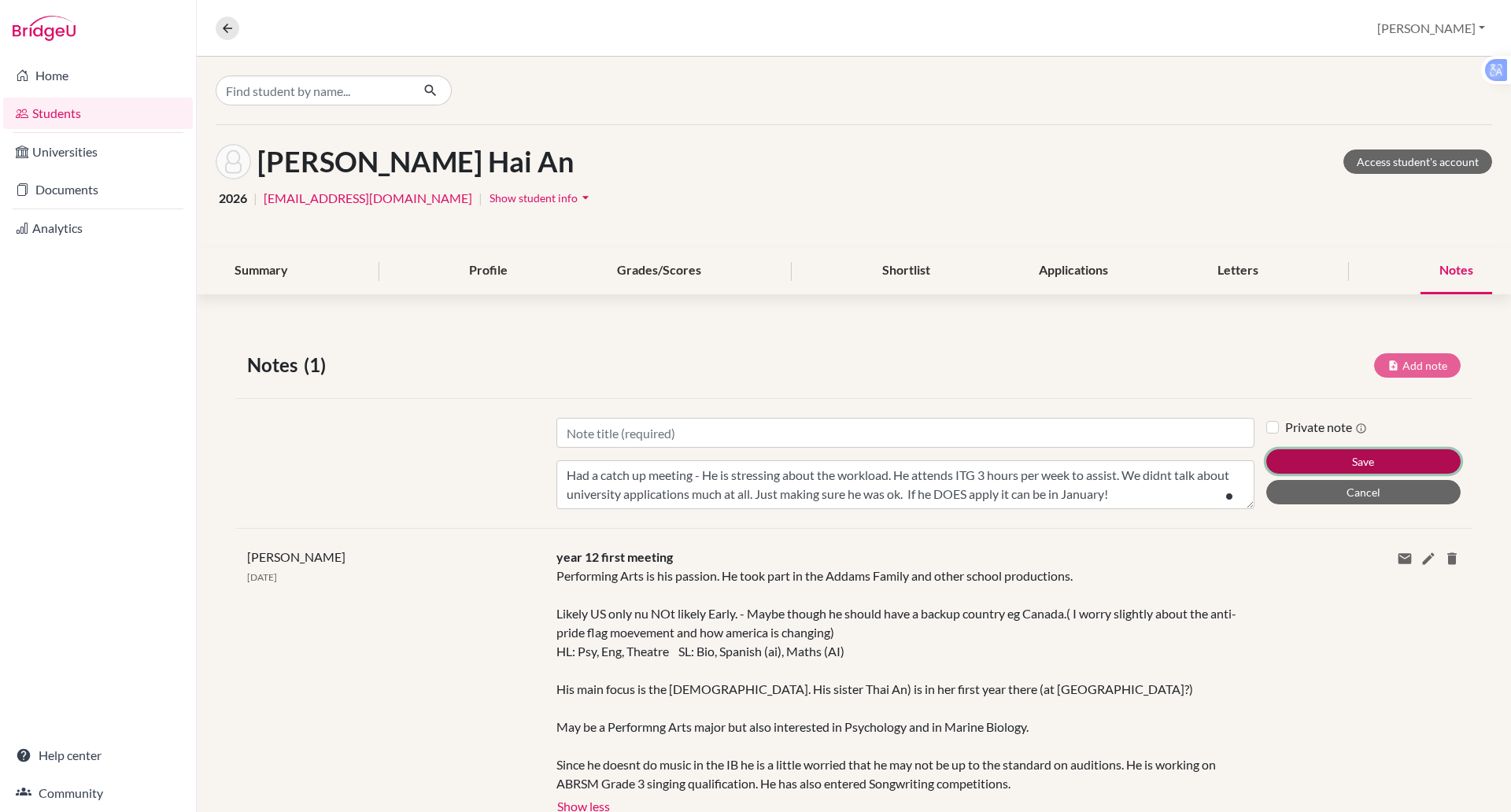
click at [1316, 455] on button "Save" at bounding box center [1363, 461] width 195 height 24
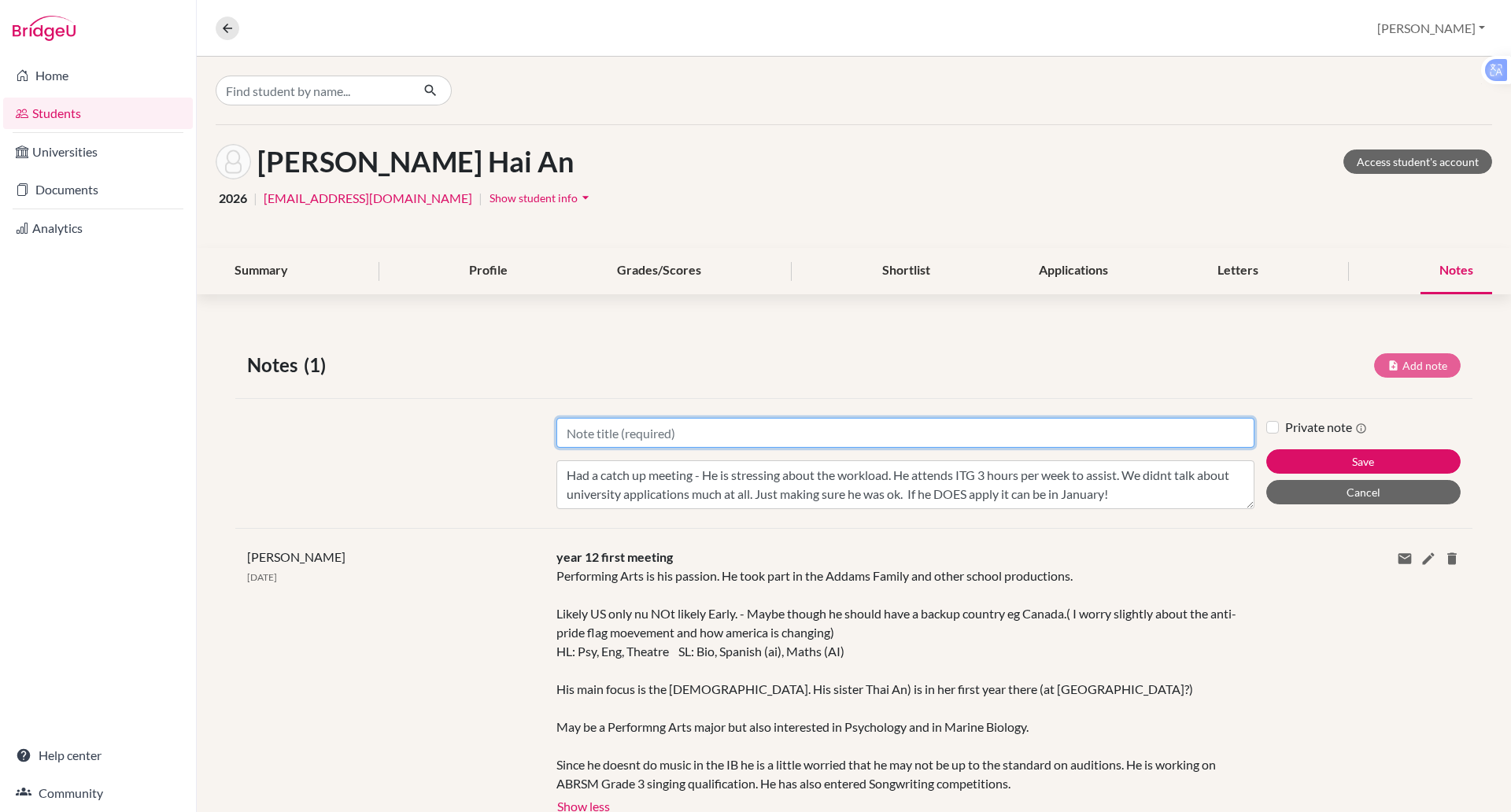
click at [600, 426] on input "Title" at bounding box center [905, 433] width 698 height 30
type input "First Y13 meeting"
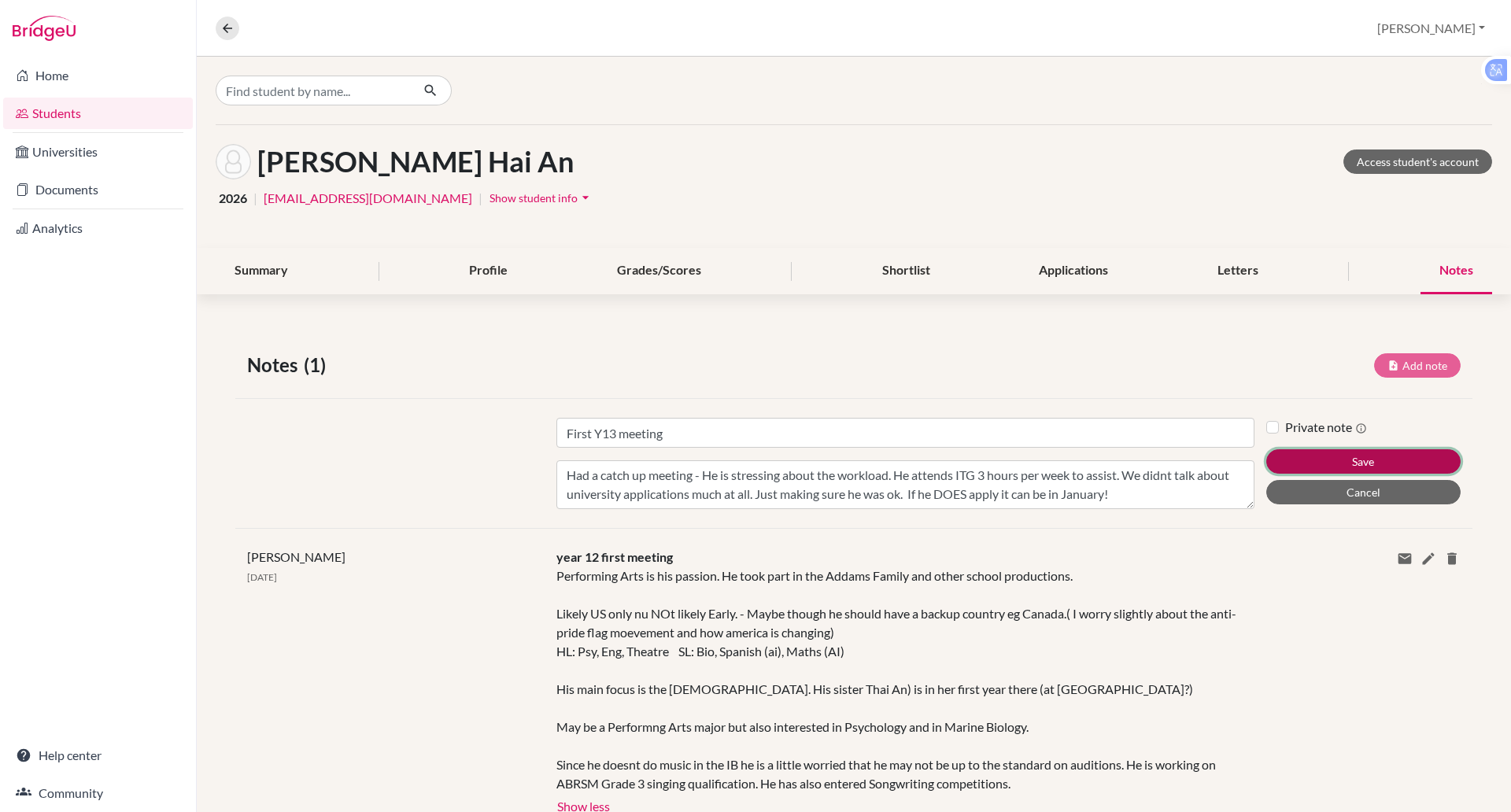
click at [1295, 457] on button "Save" at bounding box center [1363, 461] width 195 height 24
click at [1303, 459] on button "Save" at bounding box center [1363, 461] width 195 height 24
